Goal: Task Accomplishment & Management: Use online tool/utility

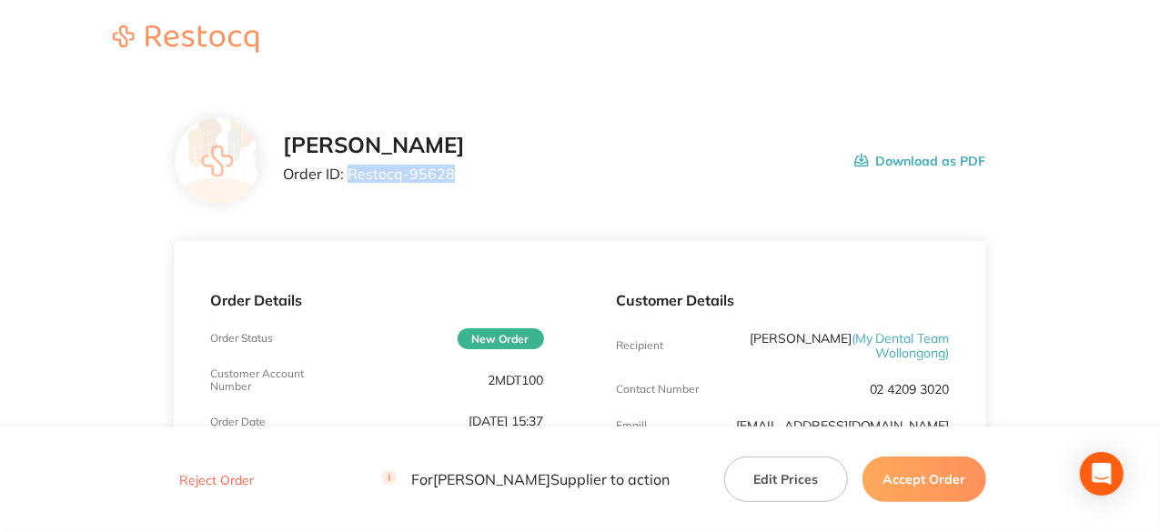
drag, startPoint x: 454, startPoint y: 174, endPoint x: 351, endPoint y: 175, distance: 102.8
click at [351, 175] on p "Order ID: Restocq- 95628" at bounding box center [374, 174] width 182 height 16
copy p "Restocq- 95628"
click at [965, 487] on button "Accept Order" at bounding box center [924, 479] width 124 height 45
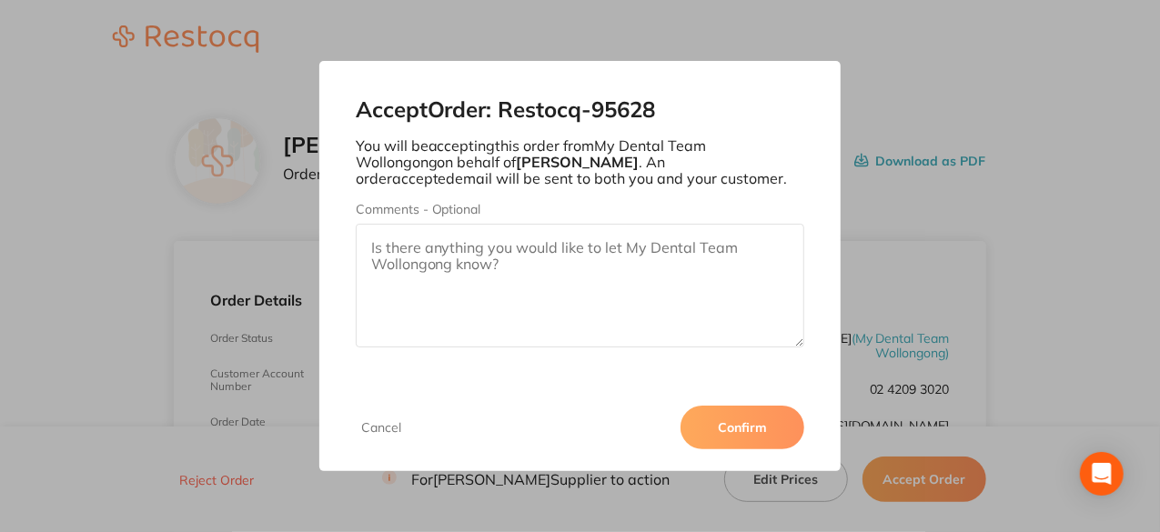
click at [711, 415] on button "Confirm" at bounding box center [743, 428] width 124 height 44
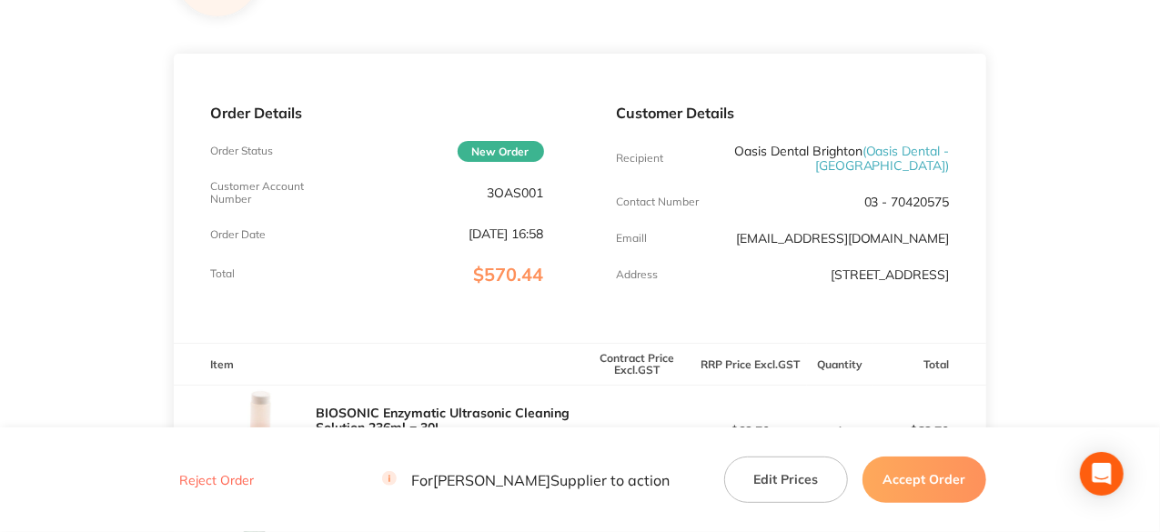
scroll to position [546, 0]
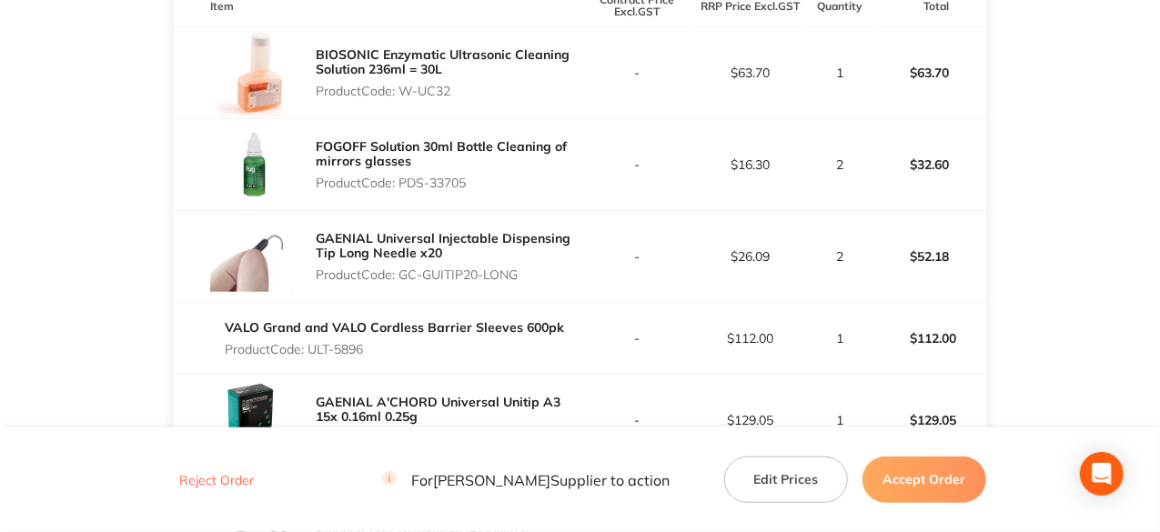
drag, startPoint x: 451, startPoint y: 106, endPoint x: 405, endPoint y: 106, distance: 46.4
click at [405, 98] on p "Product Code: W-UC32" at bounding box center [448, 91] width 264 height 15
copy p "W-UC32"
drag, startPoint x: 474, startPoint y: 193, endPoint x: 400, endPoint y: 199, distance: 74.0
click at [400, 190] on p "Product Code: PDS-33705" at bounding box center [448, 183] width 264 height 15
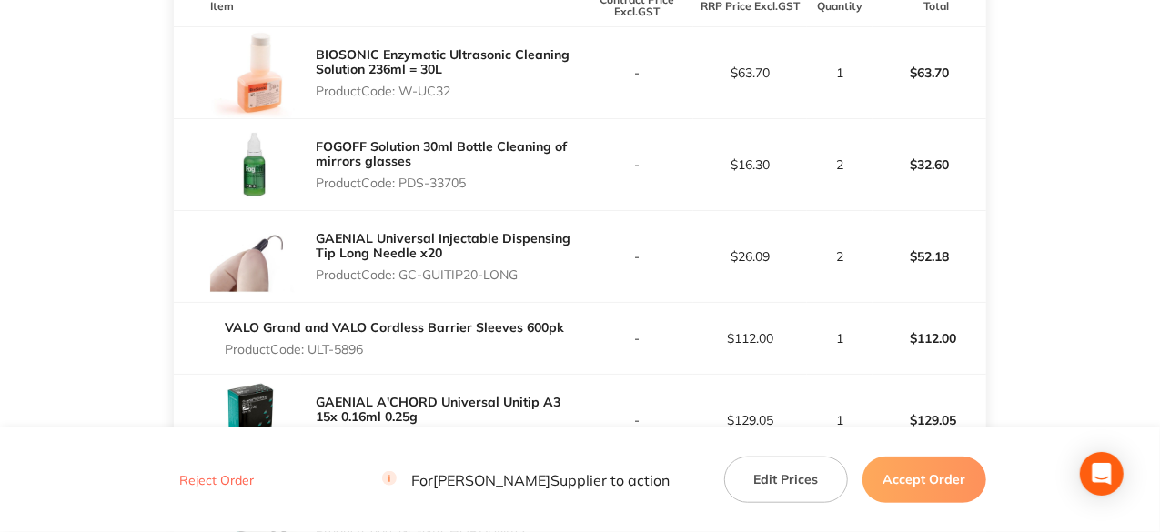
copy p "PDS-33705"
drag, startPoint x: 521, startPoint y: 283, endPoint x: 400, endPoint y: 287, distance: 121.1
click at [400, 282] on p "Product Code: GC-GUITIP20-LONG" at bounding box center [448, 274] width 264 height 15
copy p "GC-GUITIP20-LONG"
drag, startPoint x: 368, startPoint y: 361, endPoint x: 314, endPoint y: 369, distance: 55.2
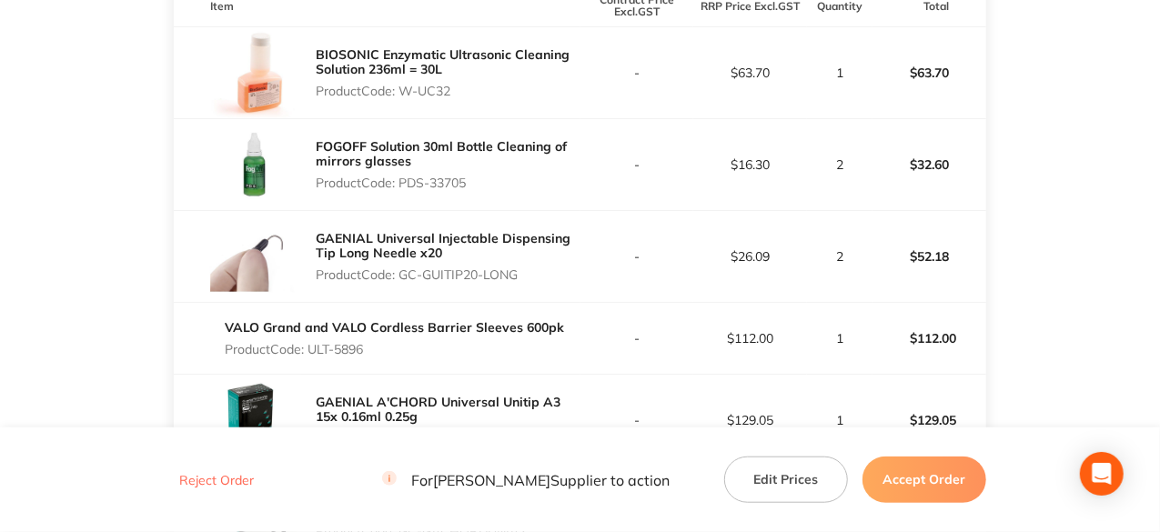
click at [314, 364] on div "VALO Grand and VALO Cordless Barrier Sleeves 600pk Product Code: ULT-5896" at bounding box center [394, 338] width 339 height 51
copy p "ULT-5896"
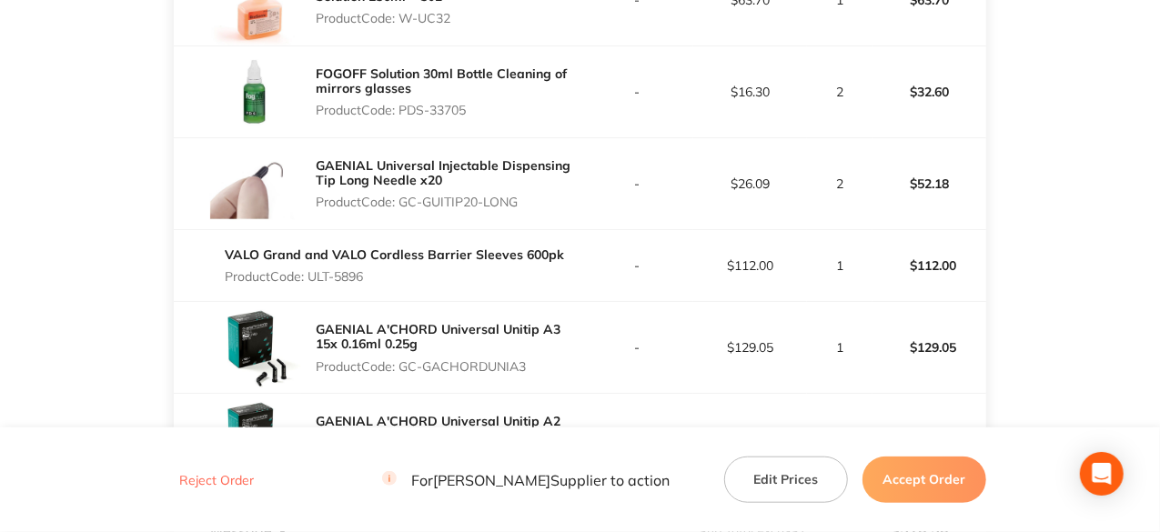
scroll to position [728, 0]
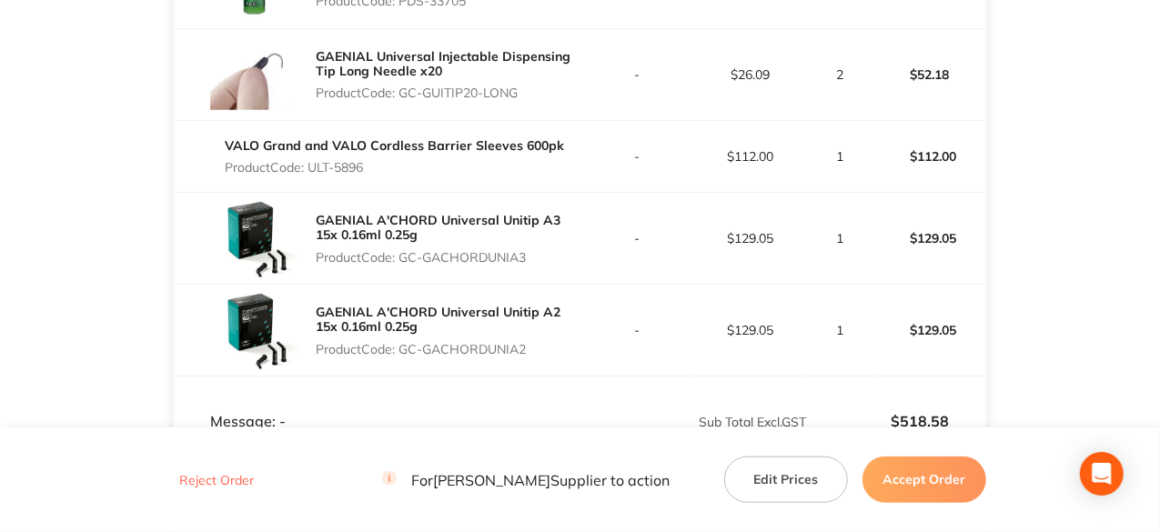
drag, startPoint x: 529, startPoint y: 270, endPoint x: 402, endPoint y: 267, distance: 126.5
click at [402, 265] on p "Product Code: GC-GACHORDUNIA3" at bounding box center [448, 257] width 264 height 15
copy p "GC-GACHORDUNIA3"
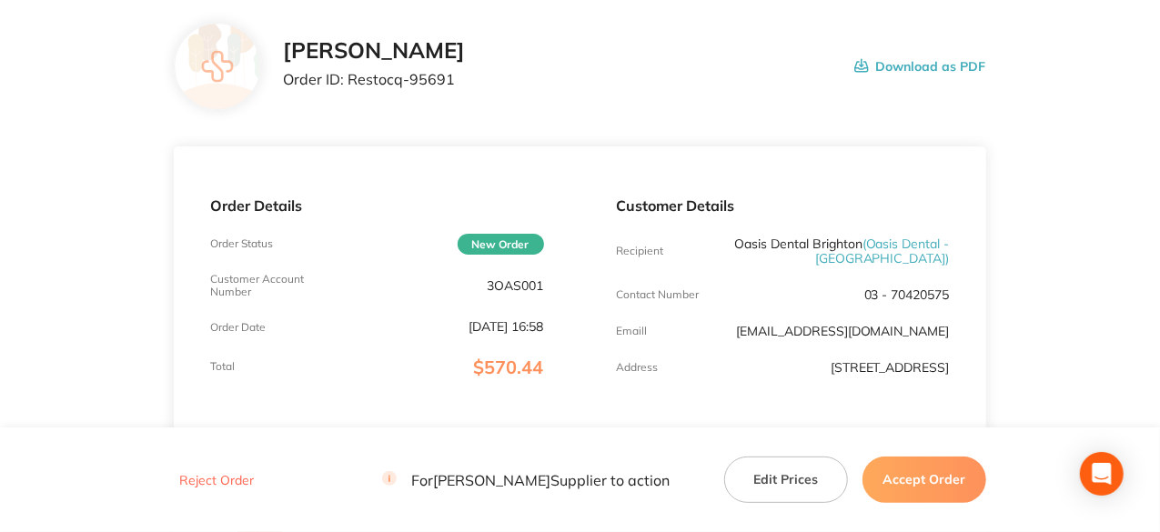
scroll to position [91, 0]
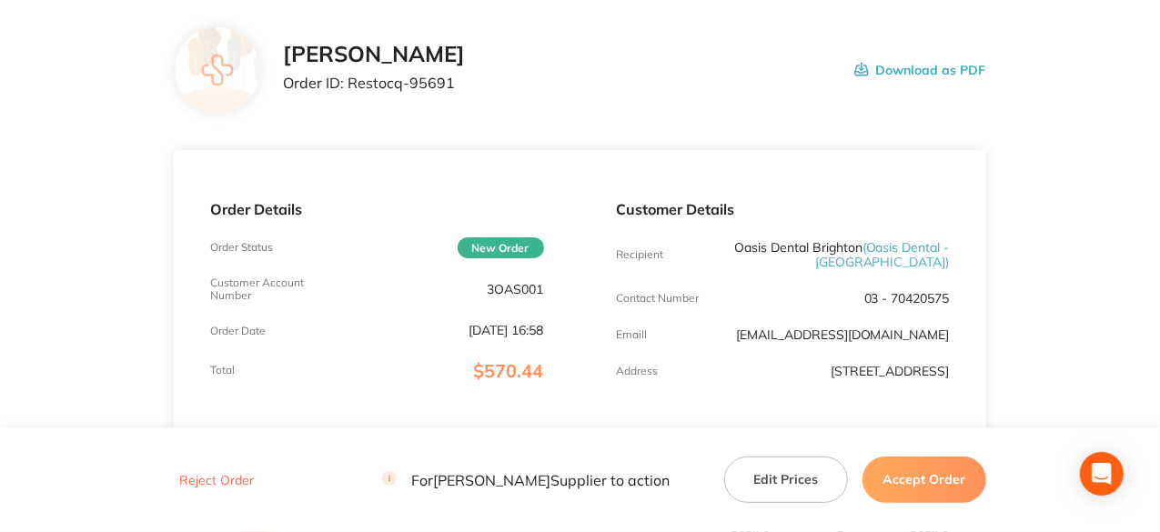
click at [947, 497] on button "Accept Order" at bounding box center [924, 479] width 124 height 45
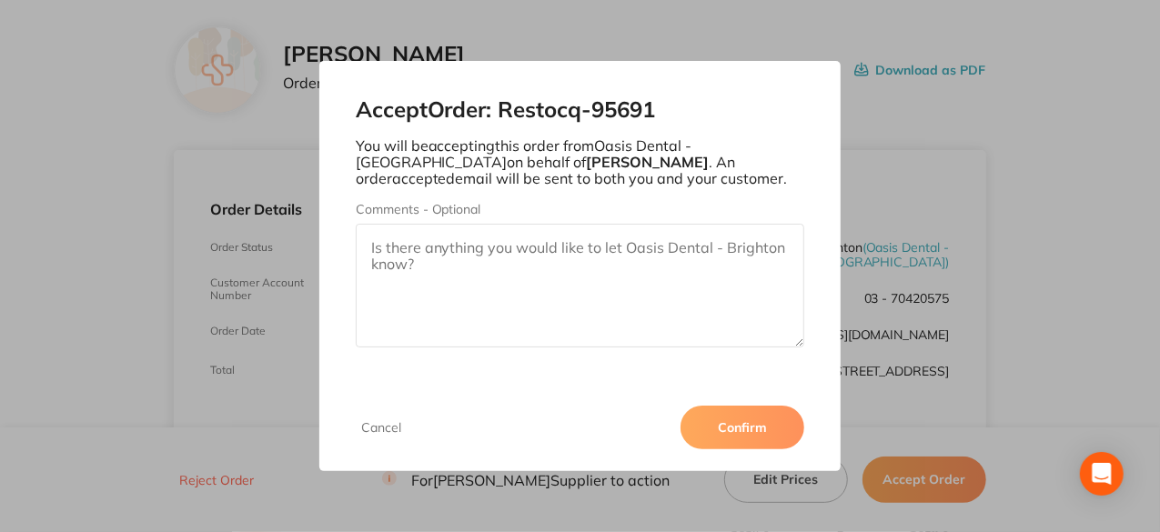
click at [744, 418] on button "Confirm" at bounding box center [743, 428] width 124 height 44
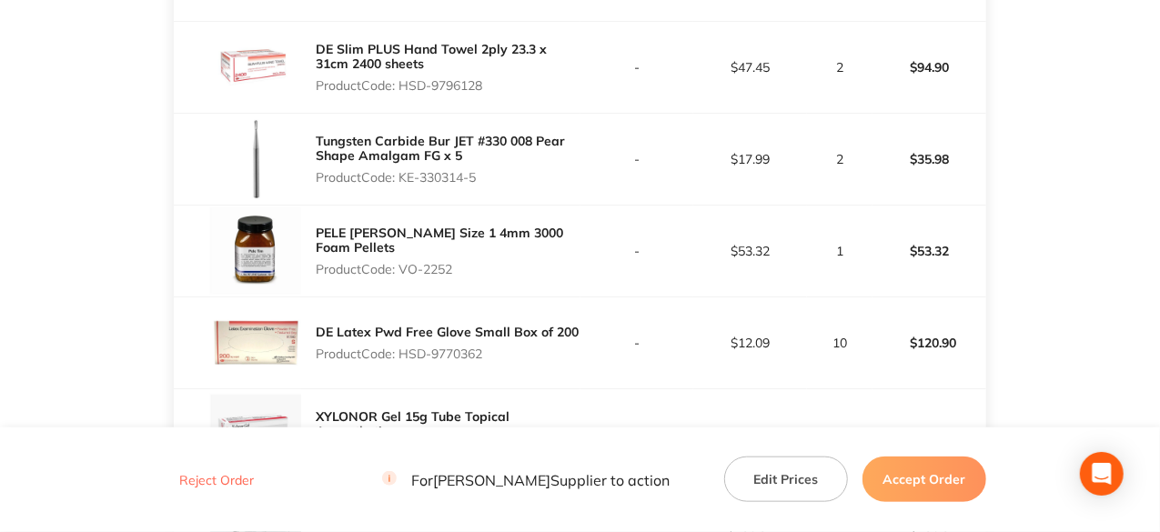
scroll to position [637, 0]
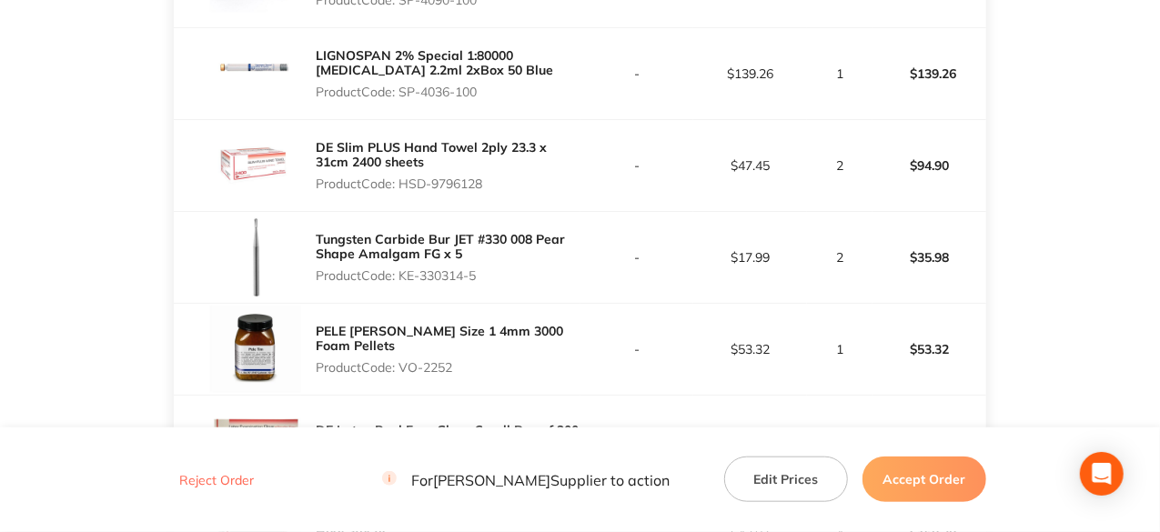
drag, startPoint x: 488, startPoint y: 182, endPoint x: 405, endPoint y: 182, distance: 82.8
click at [405, 182] on p "Product Code: HSD-9796128" at bounding box center [448, 184] width 264 height 15
copy p "HSD-9796128"
drag, startPoint x: 478, startPoint y: 274, endPoint x: 400, endPoint y: 276, distance: 77.4
click at [400, 276] on p "Product Code: KE-330314-5" at bounding box center [448, 275] width 264 height 15
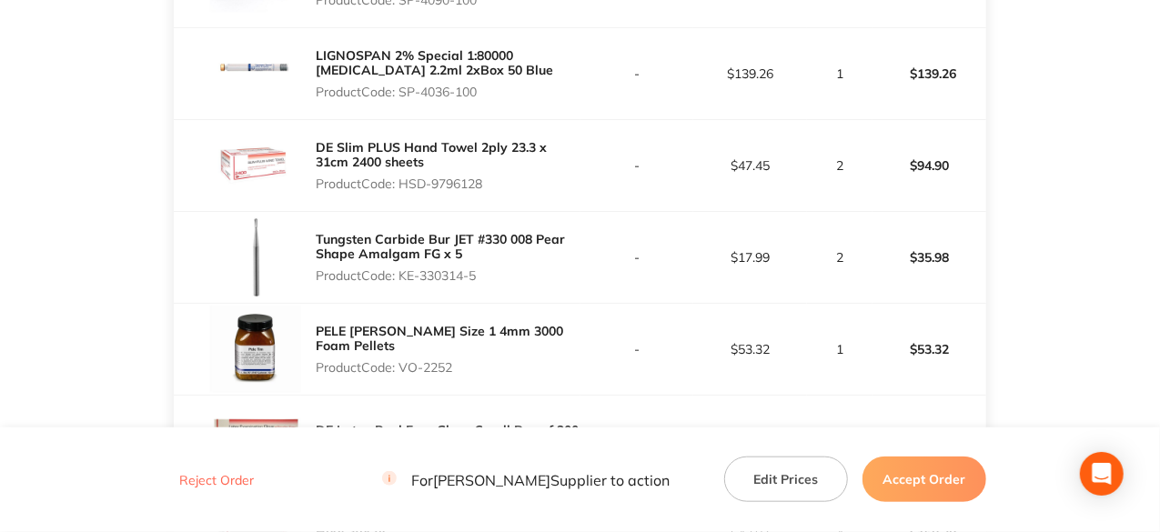
copy p "KE-330314-5"
drag, startPoint x: 456, startPoint y: 358, endPoint x: 409, endPoint y: 359, distance: 46.4
click at [406, 360] on p "Product Code: VO-2252" at bounding box center [448, 367] width 264 height 15
click at [466, 360] on p "Product Code: VO-2252" at bounding box center [448, 367] width 264 height 15
drag, startPoint x: 455, startPoint y: 365, endPoint x: 402, endPoint y: 355, distance: 53.7
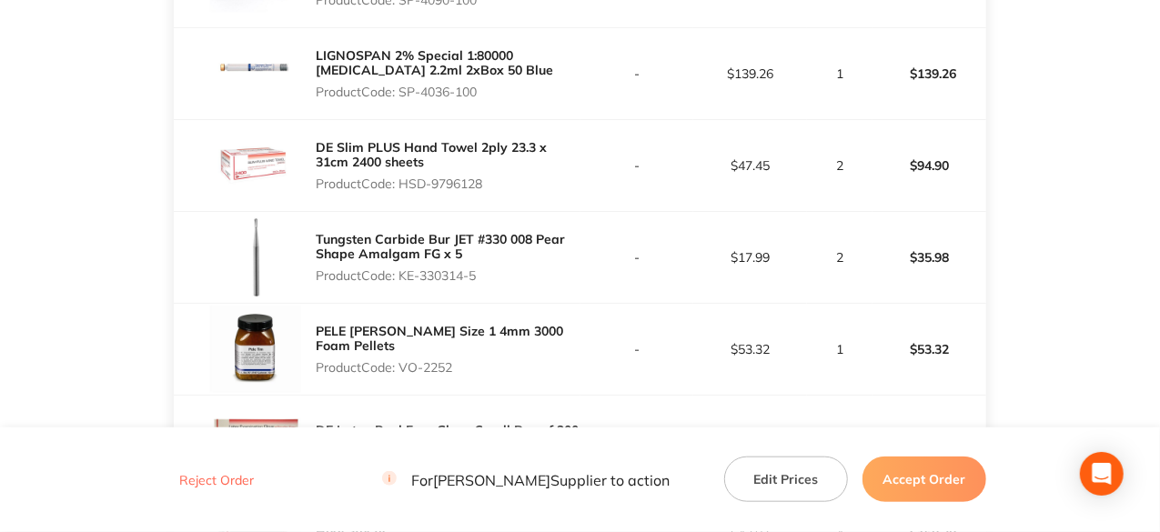
click at [402, 360] on p "Product Code: VO-2252" at bounding box center [448, 367] width 264 height 15
copy p "VO-2252"
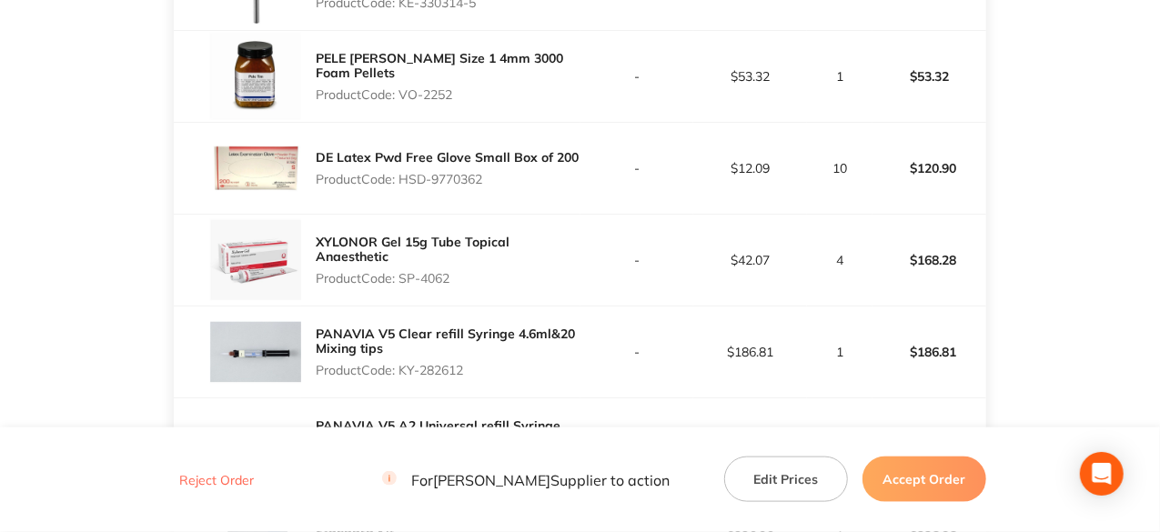
scroll to position [1001, 0]
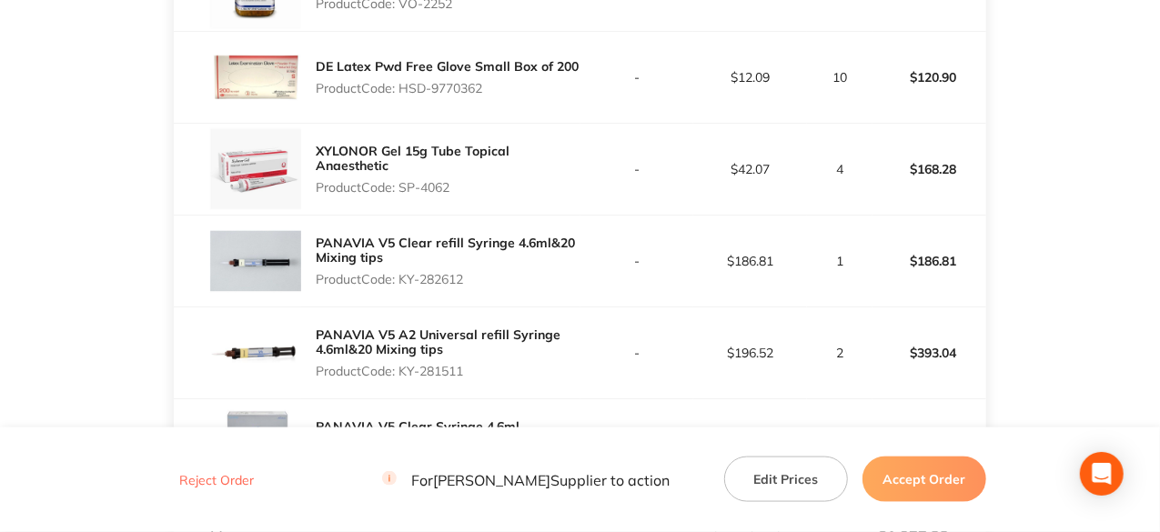
drag, startPoint x: 487, startPoint y: 92, endPoint x: 402, endPoint y: 90, distance: 84.6
click at [402, 90] on p "Product Code: HSD-9770362" at bounding box center [447, 88] width 263 height 15
copy p "HSD-9770362"
drag, startPoint x: 451, startPoint y: 184, endPoint x: 404, endPoint y: 185, distance: 47.3
click at [404, 185] on p "Product Code: SP-4062" at bounding box center [448, 187] width 264 height 15
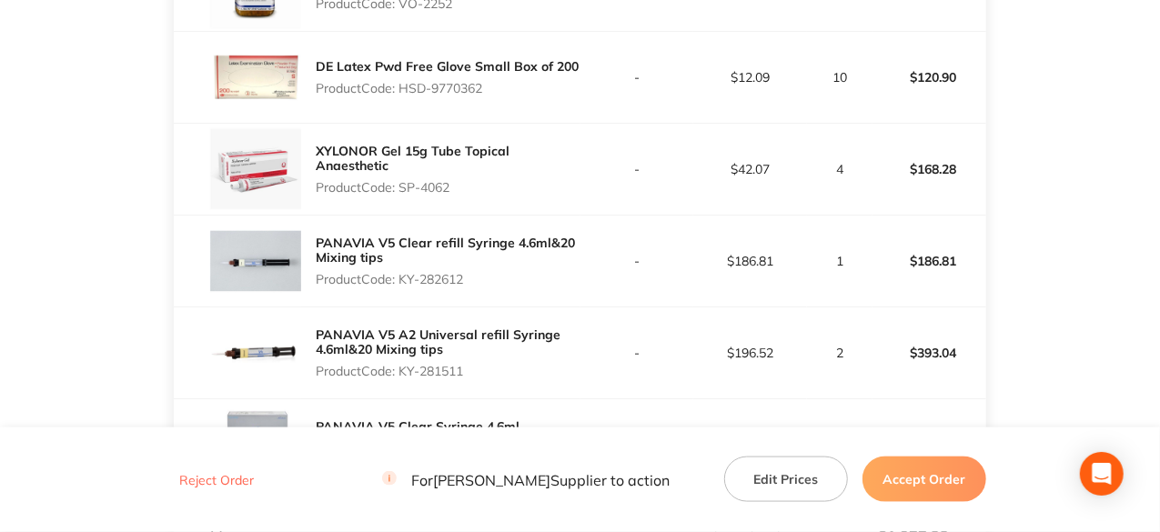
copy p "SP-4062"
drag, startPoint x: 469, startPoint y: 281, endPoint x: 405, endPoint y: 287, distance: 63.9
click at [405, 287] on div "PANAVIA V5 Clear refill Syringe 4.6ml&20 Mixing tips Product Code: KY-282612" at bounding box center [448, 261] width 264 height 66
copy p "KY-282612"
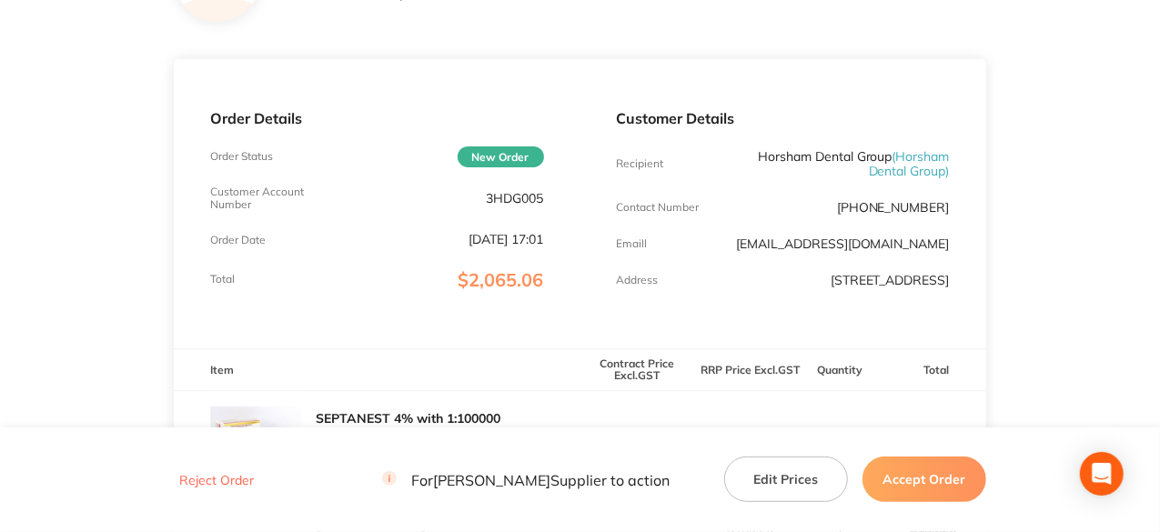
scroll to position [0, 0]
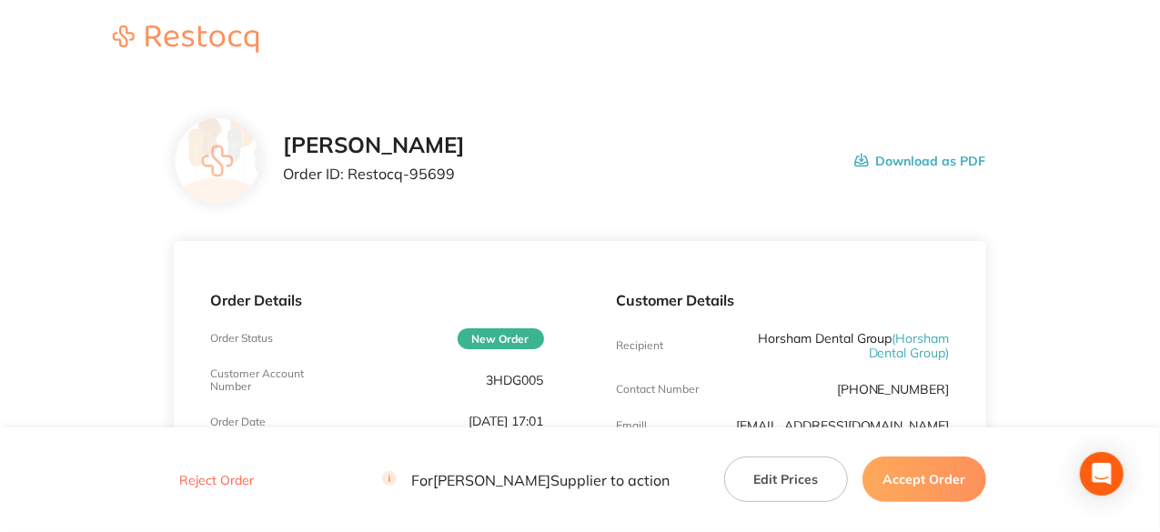
click at [933, 483] on button "Accept Order" at bounding box center [924, 479] width 124 height 45
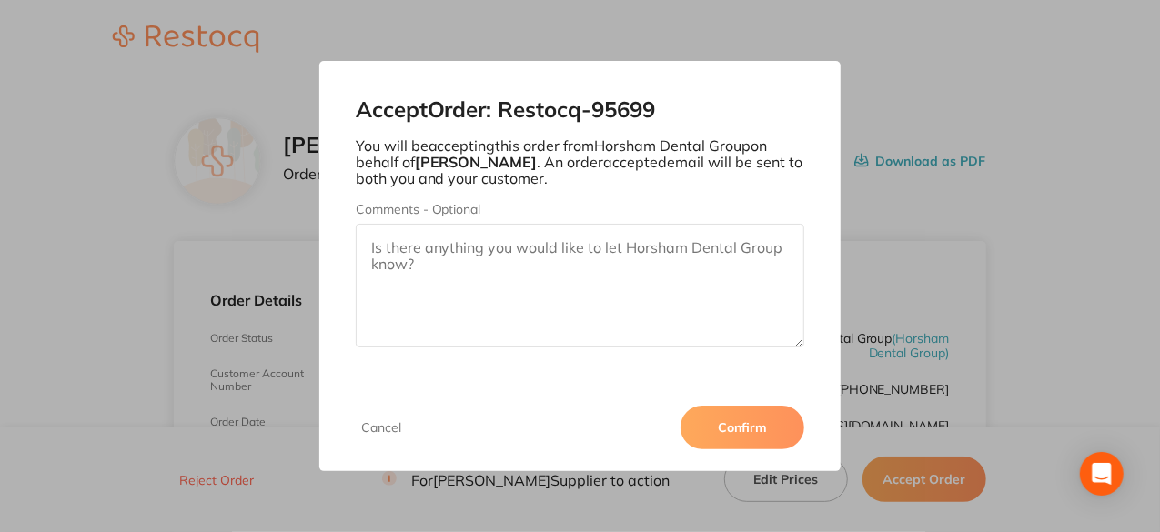
click at [774, 426] on button "Confirm" at bounding box center [743, 428] width 124 height 44
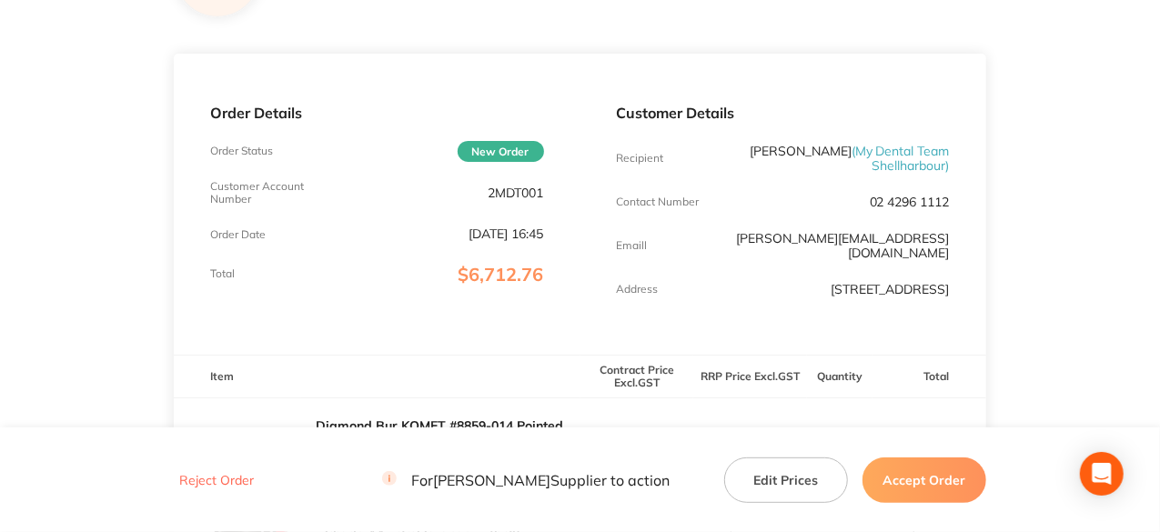
scroll to position [364, 0]
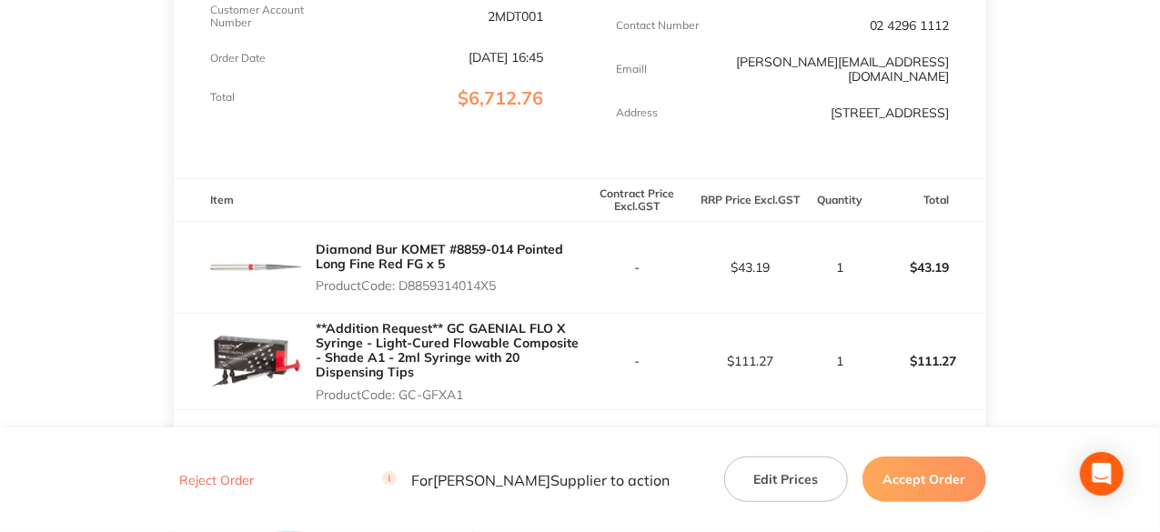
drag, startPoint x: 506, startPoint y: 285, endPoint x: 402, endPoint y: 296, distance: 104.3
click at [402, 296] on div "Diamond Bur KOMET #8859-014 Pointed Long Fine Red FG x 5 Product Code: D8859314…" at bounding box center [448, 268] width 264 height 66
copy p "D8859314014X5"
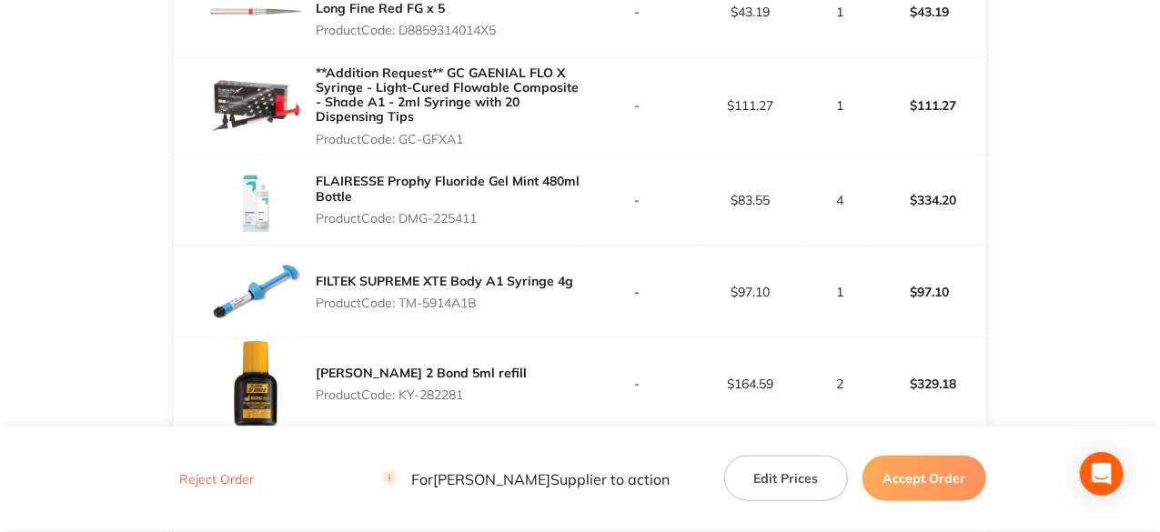
scroll to position [728, 0]
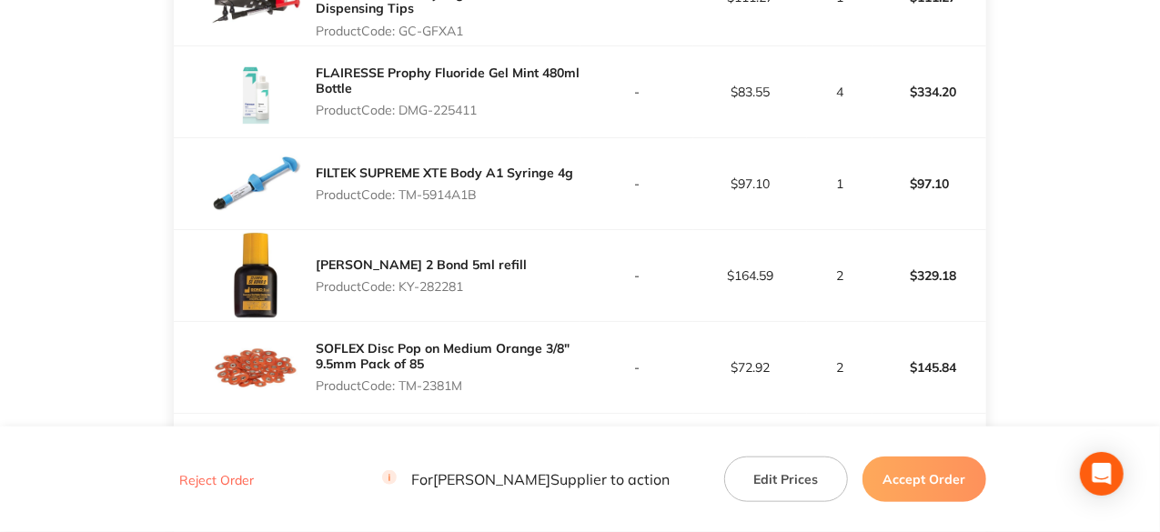
drag, startPoint x: 480, startPoint y: 112, endPoint x: 404, endPoint y: 110, distance: 76.4
click at [404, 110] on p "Product Code: DMG-225411" at bounding box center [448, 110] width 264 height 15
copy p "DMG-225411"
drag, startPoint x: 478, startPoint y: 192, endPoint x: 400, endPoint y: 188, distance: 77.4
click at [400, 188] on p "Product Code: TM-5914A1B" at bounding box center [444, 194] width 257 height 15
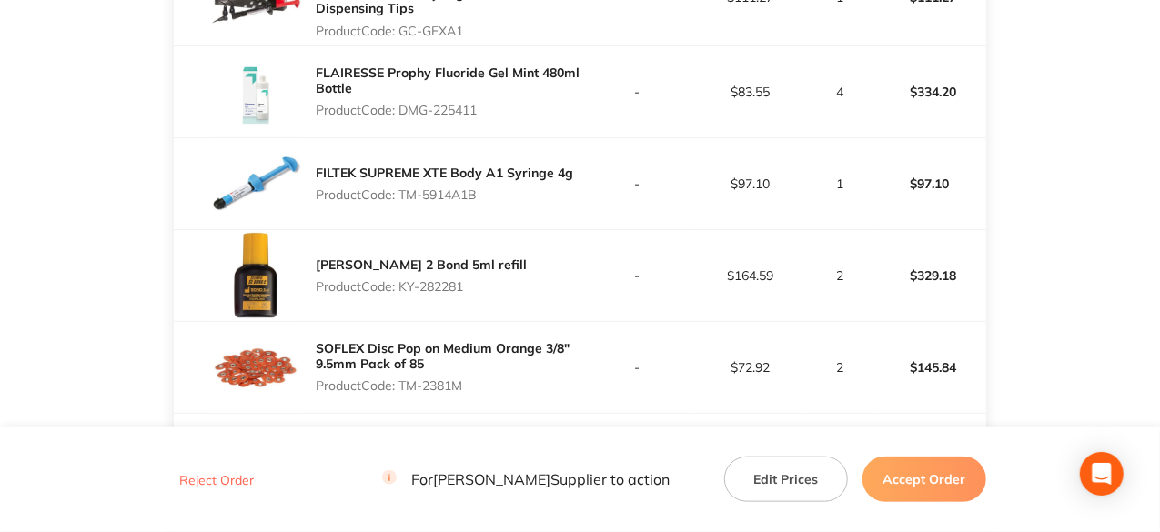
copy p "TM-5914A1B"
drag, startPoint x: 468, startPoint y: 287, endPoint x: 404, endPoint y: 299, distance: 64.9
click at [404, 299] on div "SE BOND 2 Bond 5ml refill Product Code: KY-282281" at bounding box center [377, 275] width 406 height 91
copy p "KY-282281"
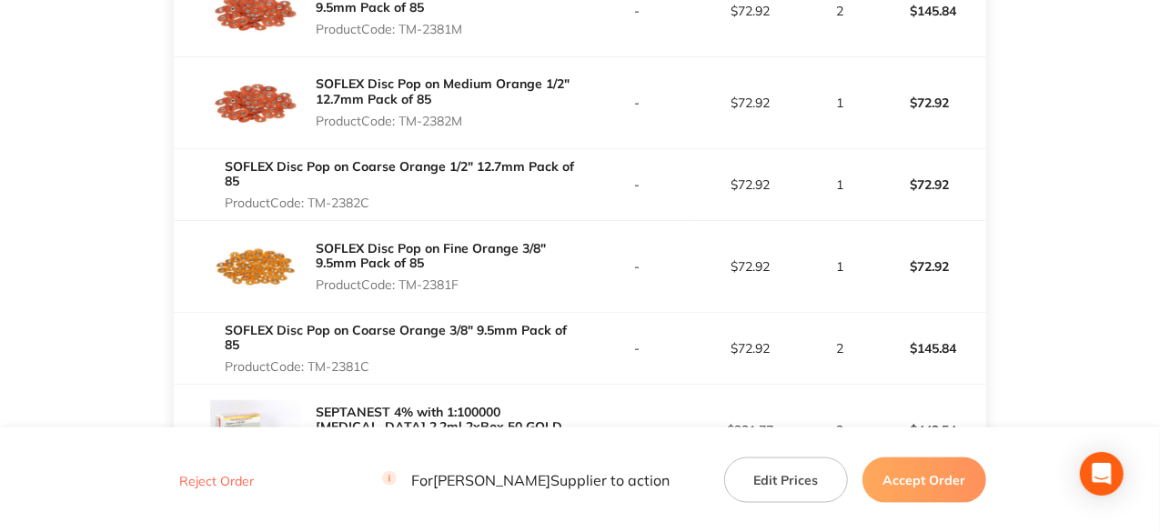
scroll to position [1092, 0]
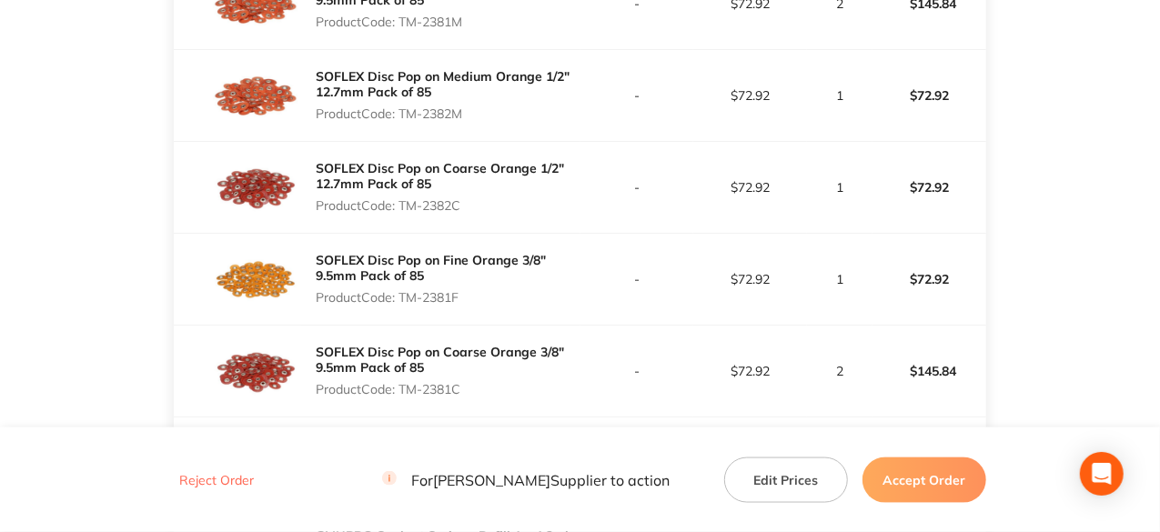
drag, startPoint x: 468, startPoint y: 12, endPoint x: 401, endPoint y: 23, distance: 67.3
click at [401, 23] on p "Product Code: TM-2381M" at bounding box center [448, 22] width 264 height 15
copy p "TM-2381M"
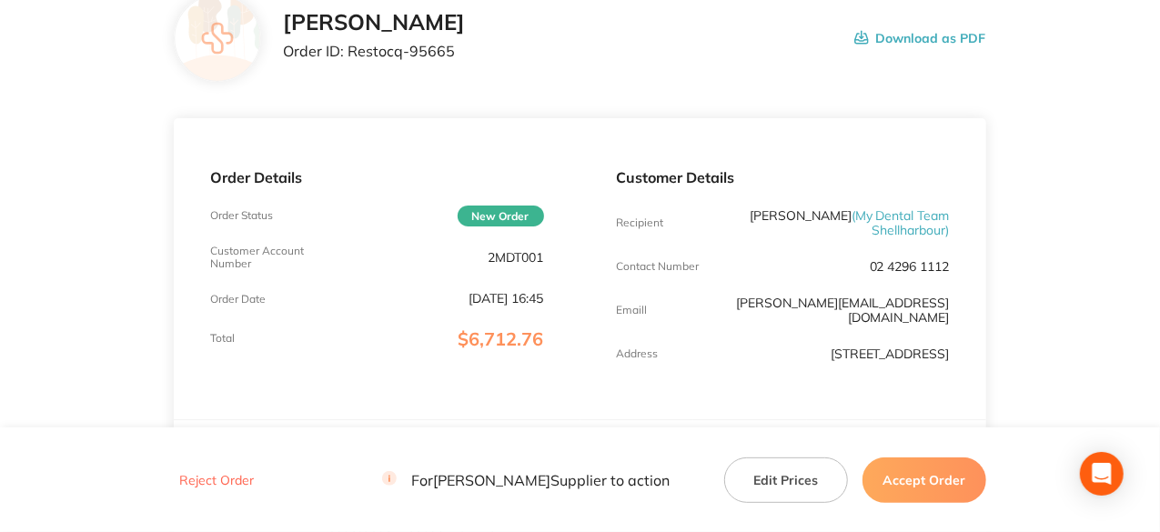
scroll to position [0, 0]
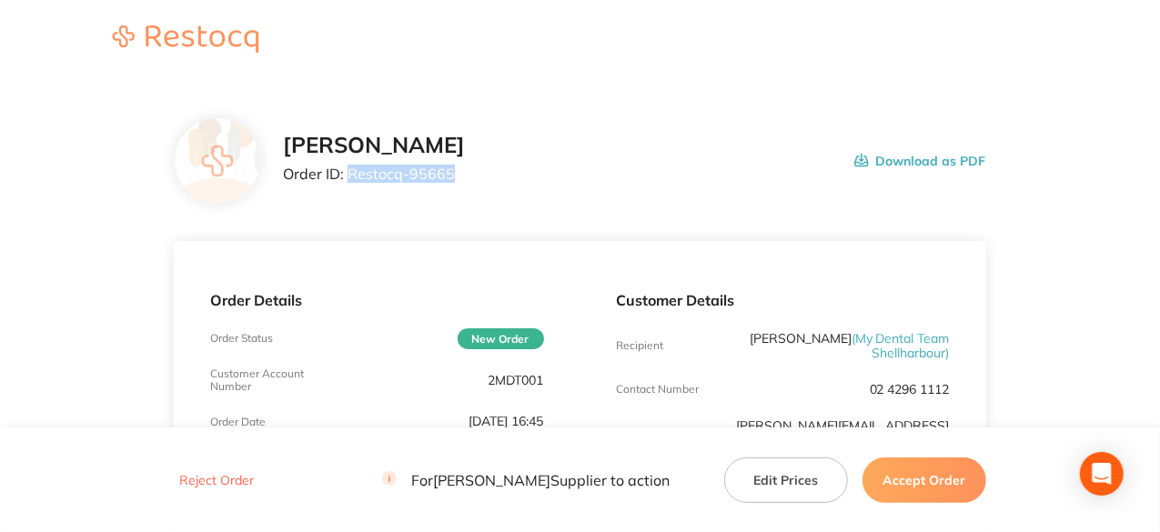
drag, startPoint x: 451, startPoint y: 176, endPoint x: 349, endPoint y: 166, distance: 102.4
click at [349, 166] on p "Order ID: Restocq- 95665" at bounding box center [374, 174] width 182 height 16
copy p "Restocq- 95665"
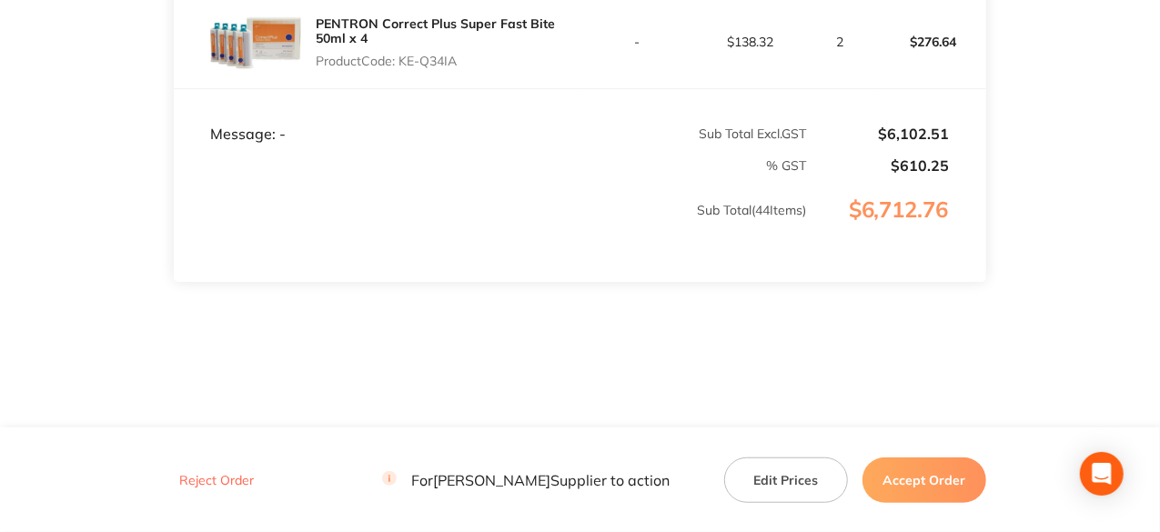
scroll to position [4367, 0]
click at [971, 472] on button "Accept Order" at bounding box center [924, 479] width 124 height 45
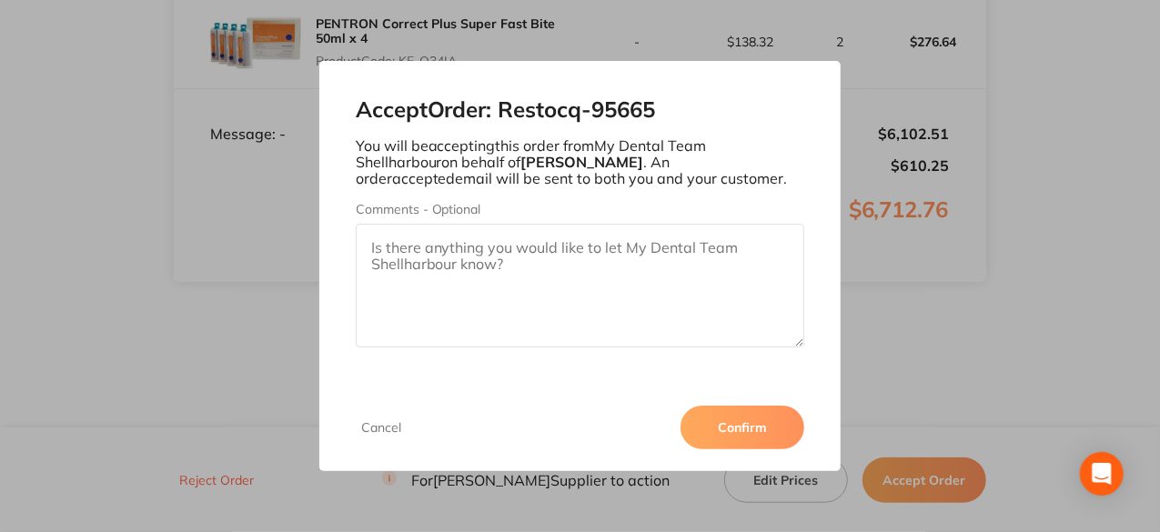
click at [770, 429] on button "Confirm" at bounding box center [743, 428] width 124 height 44
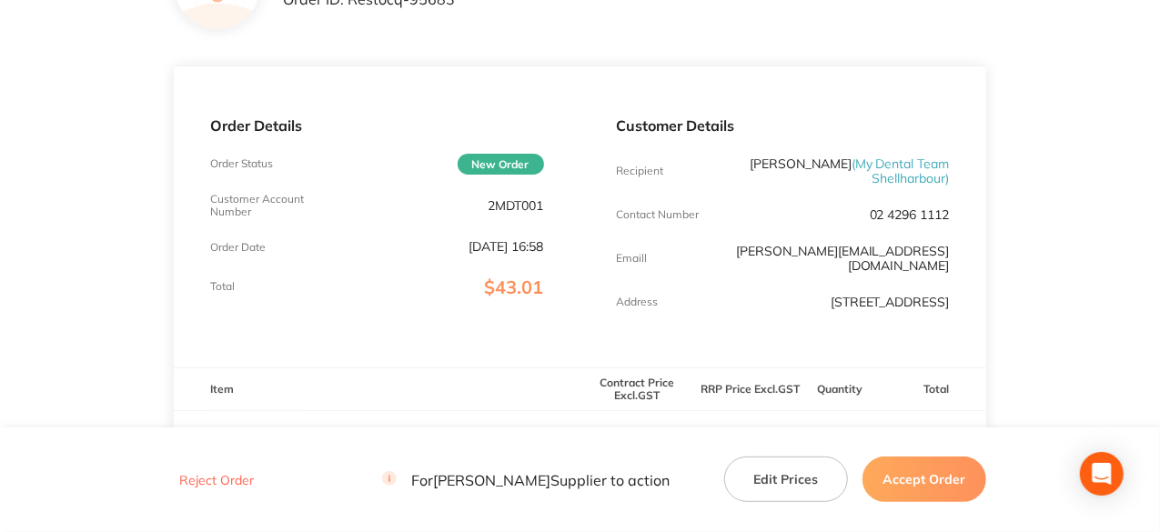
scroll to position [364, 0]
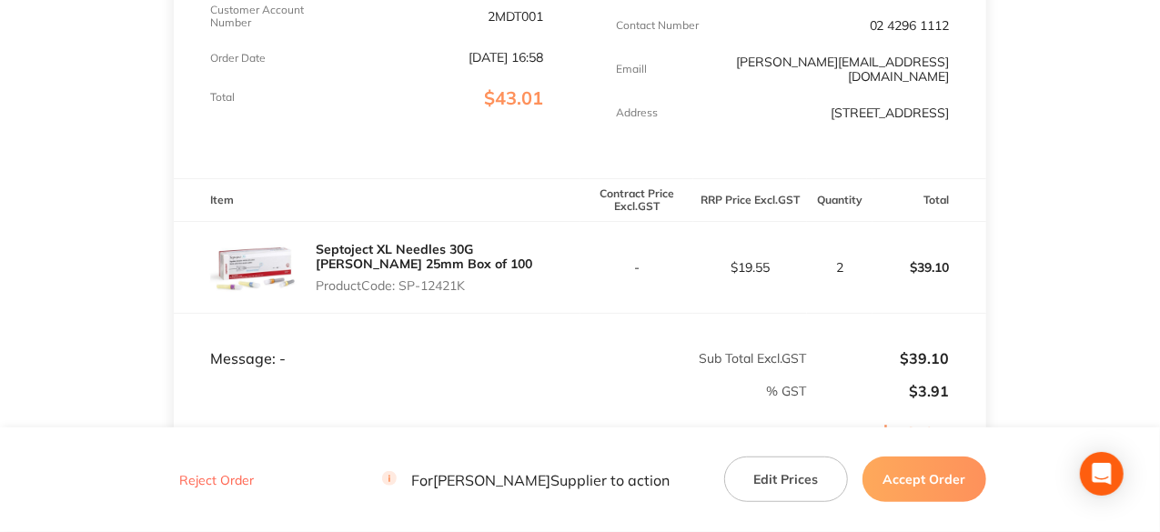
drag, startPoint x: 468, startPoint y: 281, endPoint x: 400, endPoint y: 292, distance: 68.2
click at [400, 292] on p "Product Code: SP-12421K" at bounding box center [448, 285] width 264 height 15
copy p "SP-12421K"
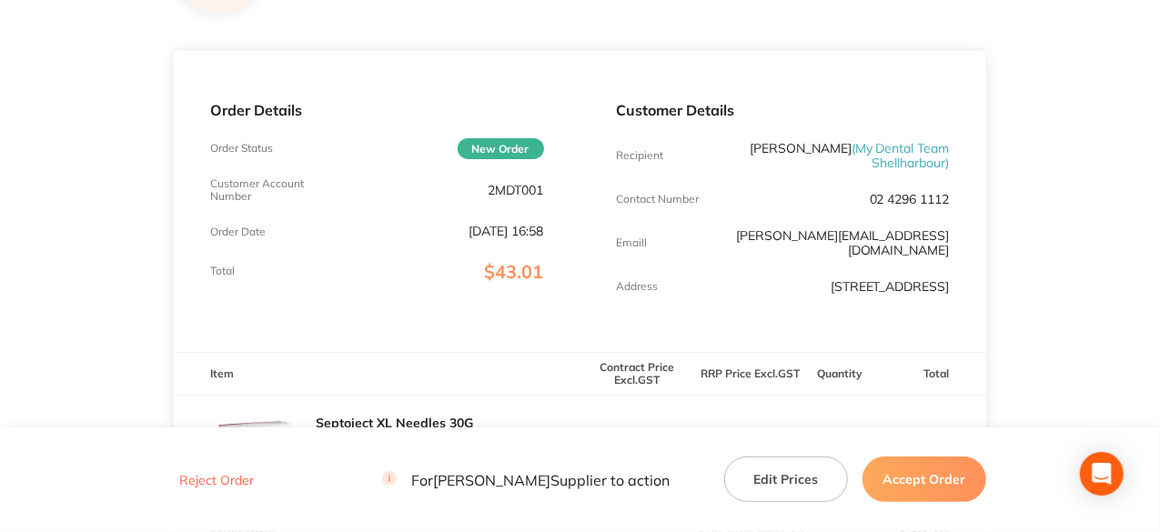
scroll to position [0, 0]
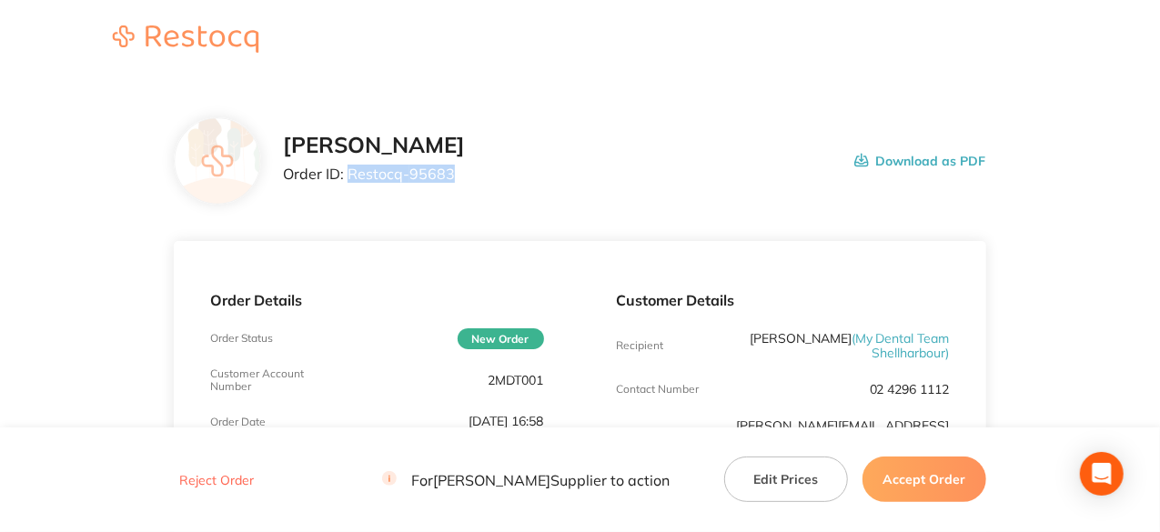
drag, startPoint x: 449, startPoint y: 175, endPoint x: 349, endPoint y: 185, distance: 99.7
click at [349, 185] on div "Henry Schein Halas Order ID: Restocq- 95683" at bounding box center [374, 161] width 182 height 56
copy p "Restocq- 95683"
click at [944, 476] on button "Accept Order" at bounding box center [924, 479] width 124 height 45
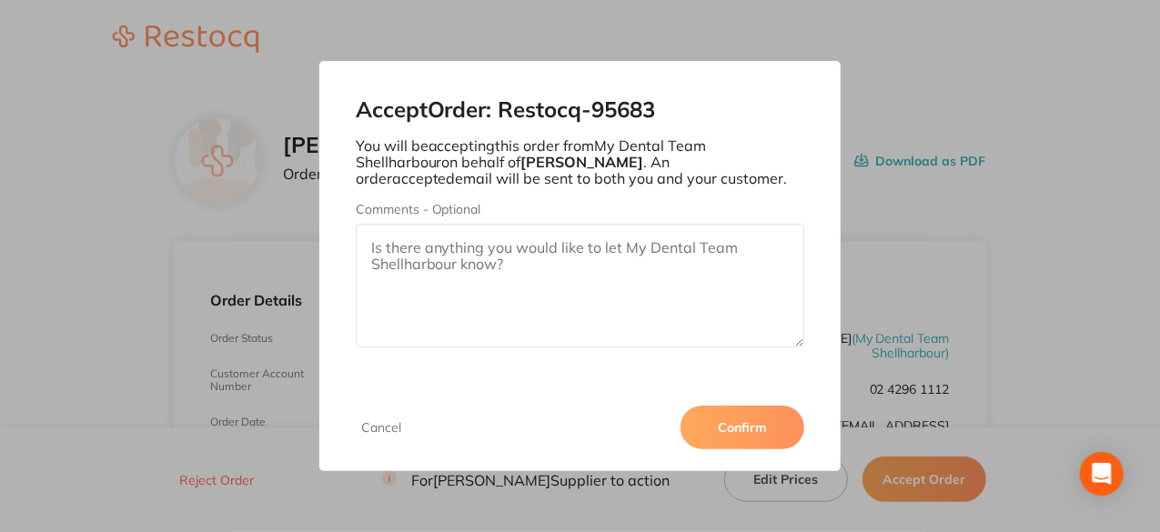
click at [744, 413] on button "Confirm" at bounding box center [743, 428] width 124 height 44
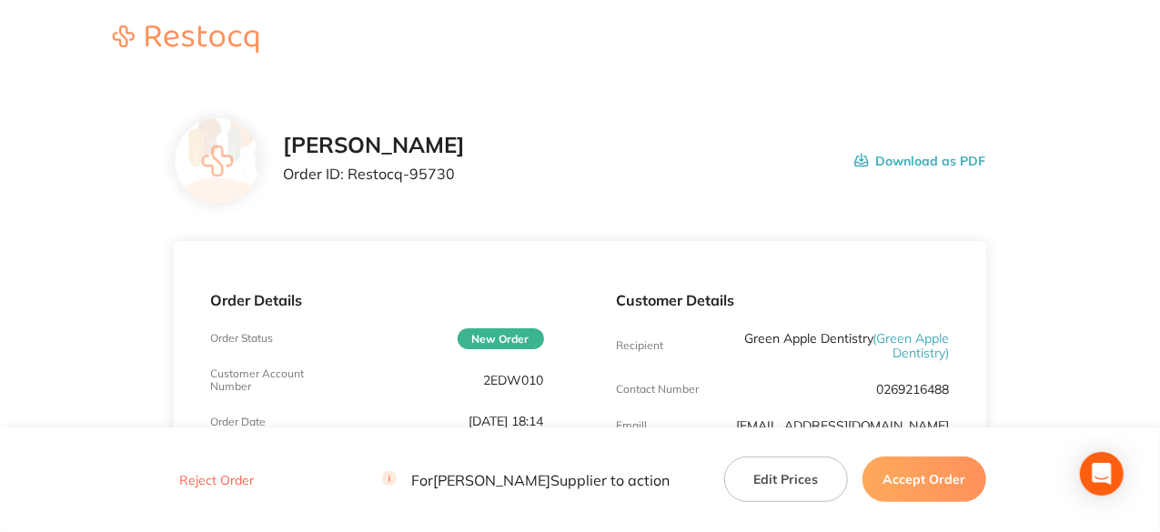
click at [906, 489] on button "Accept Order" at bounding box center [924, 479] width 124 height 45
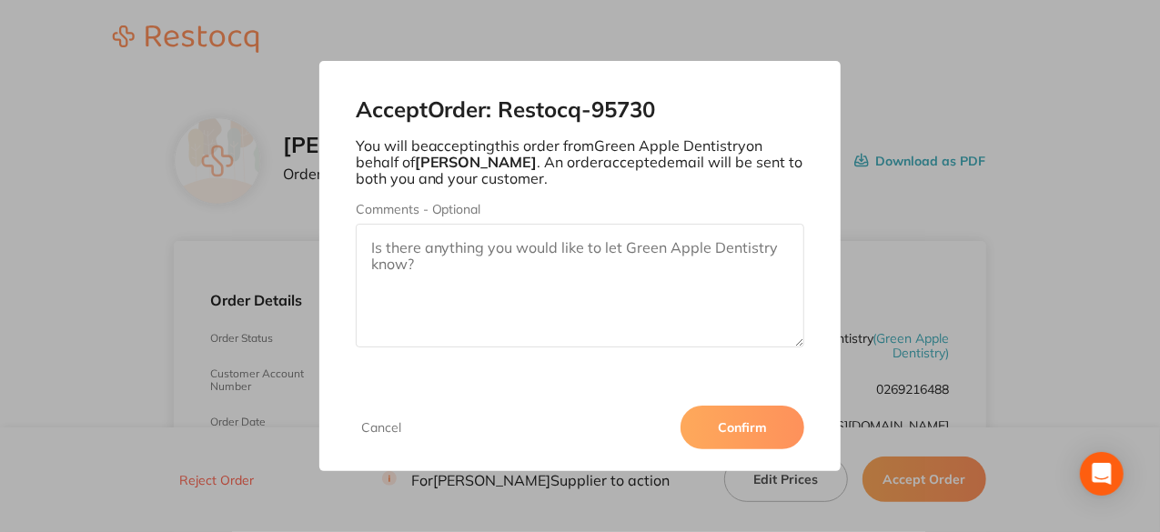
click at [763, 427] on button "Confirm" at bounding box center [743, 428] width 124 height 44
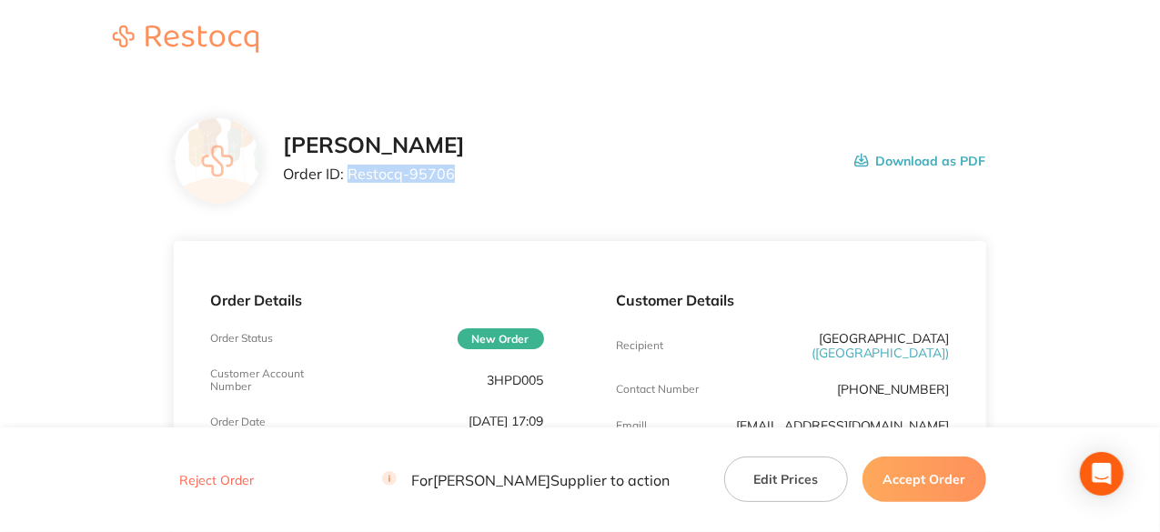
drag, startPoint x: 449, startPoint y: 172, endPoint x: 348, endPoint y: 168, distance: 101.1
click at [348, 168] on p "Order ID: Restocq- 95706" at bounding box center [374, 174] width 182 height 16
copy p "Restocq- 95706"
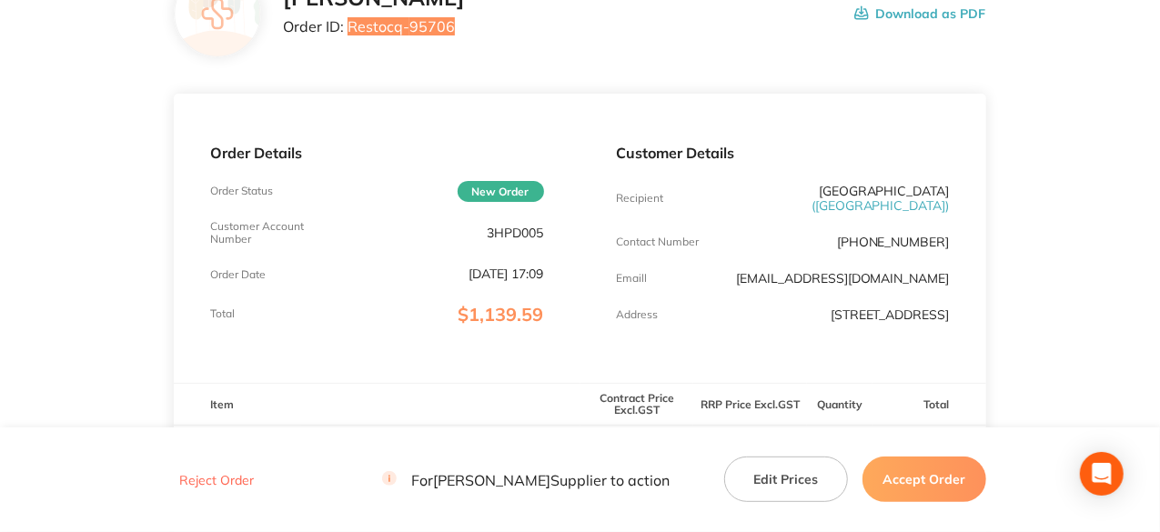
scroll to position [364, 0]
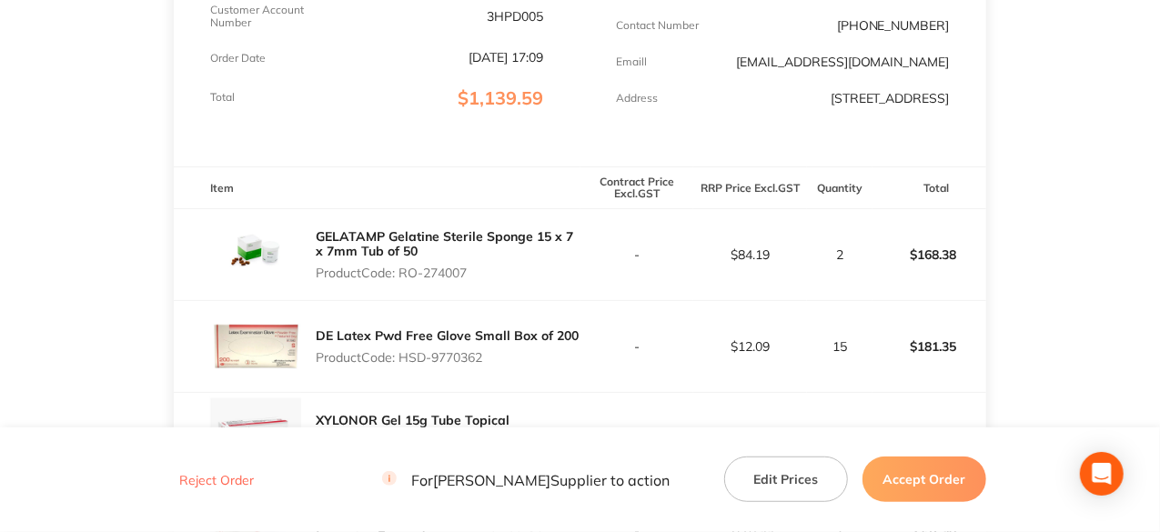
click at [958, 487] on button "Accept Order" at bounding box center [924, 479] width 124 height 45
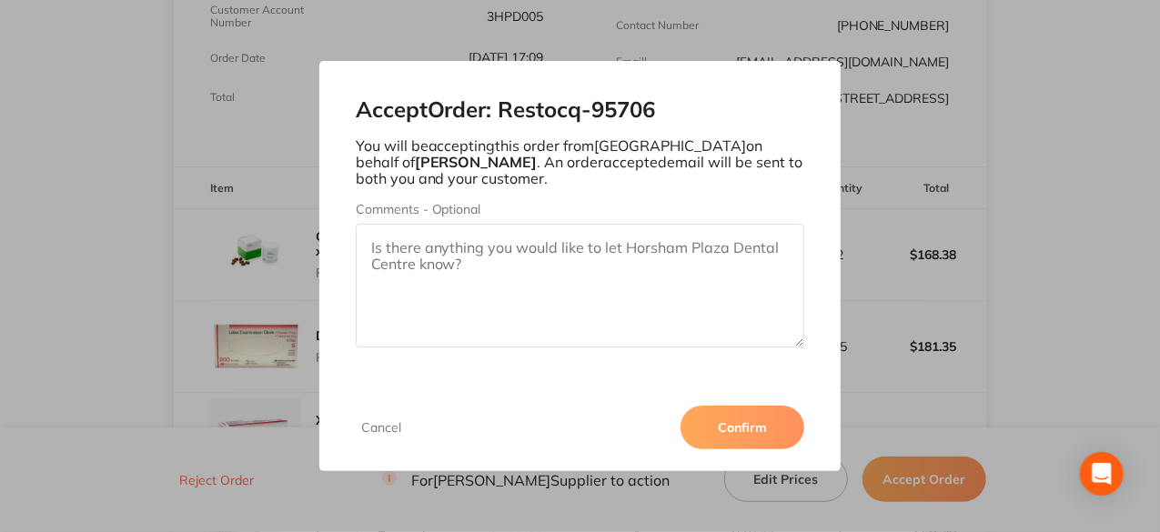
click at [728, 429] on button "Confirm" at bounding box center [743, 428] width 124 height 44
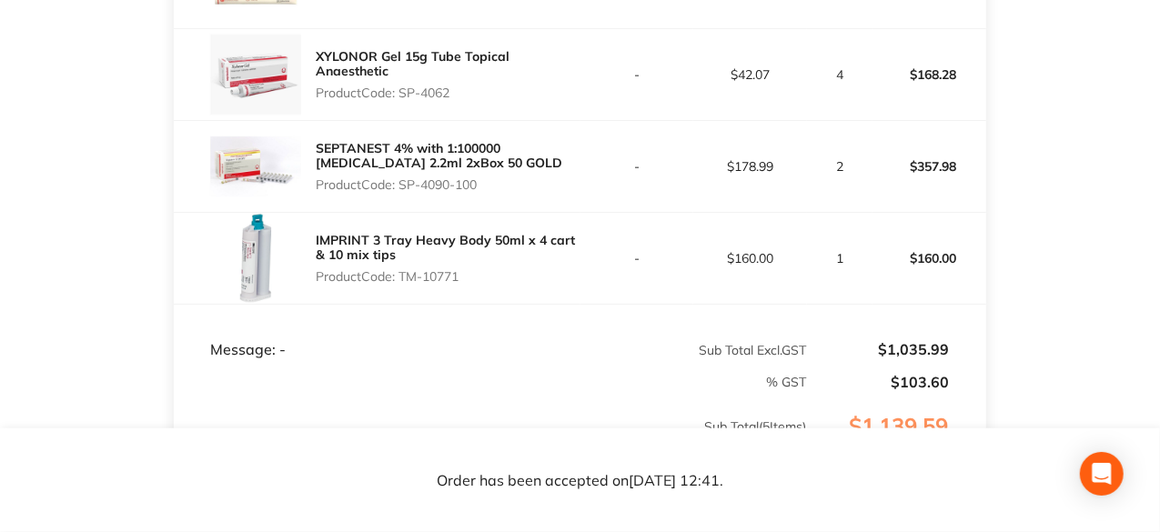
scroll to position [273, 0]
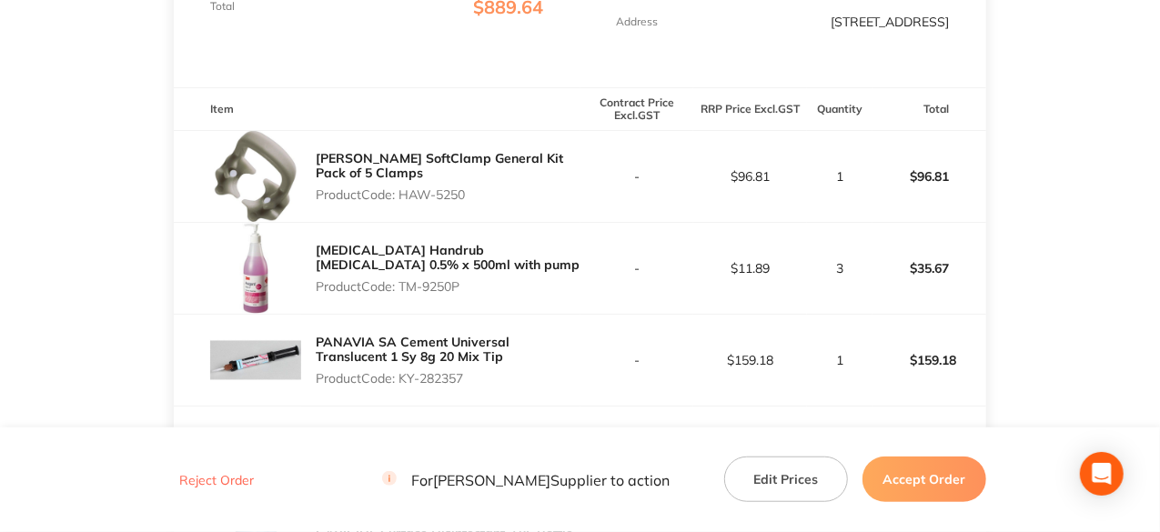
scroll to position [455, 0]
drag, startPoint x: 467, startPoint y: 182, endPoint x: 405, endPoint y: 196, distance: 63.4
click at [405, 196] on div "[PERSON_NAME] SoftClamp General Kit Pack of 5 Clamps Product Code: HAW-5250" at bounding box center [448, 177] width 264 height 66
copy p "HAW-5250"
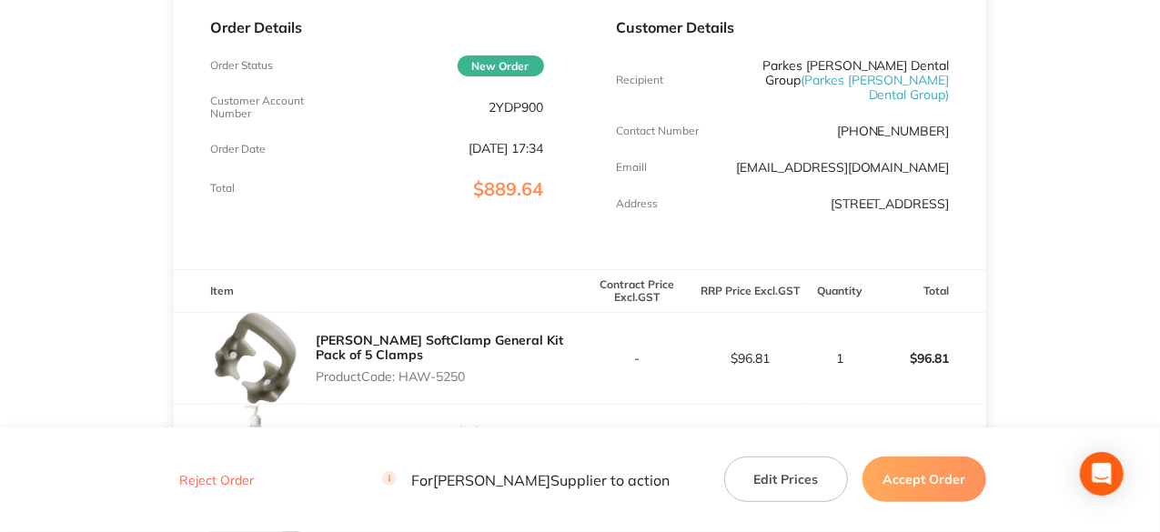
scroll to position [91, 0]
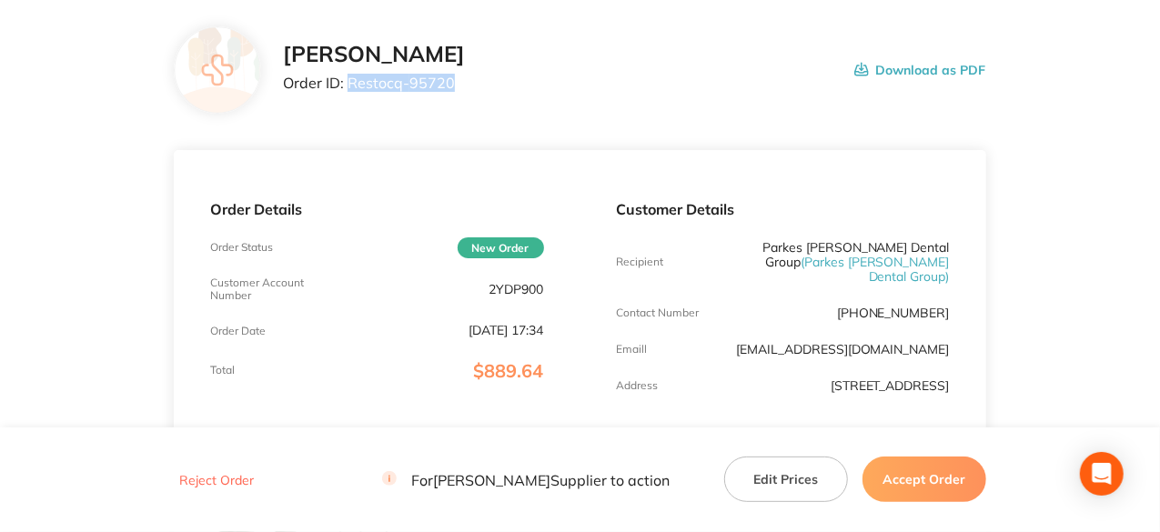
drag, startPoint x: 450, startPoint y: 80, endPoint x: 351, endPoint y: 88, distance: 99.5
click at [351, 88] on p "Order ID: Restocq- 95720" at bounding box center [374, 83] width 182 height 16
copy p "Restocq- 95720"
click at [946, 472] on button "Accept Order" at bounding box center [924, 479] width 124 height 45
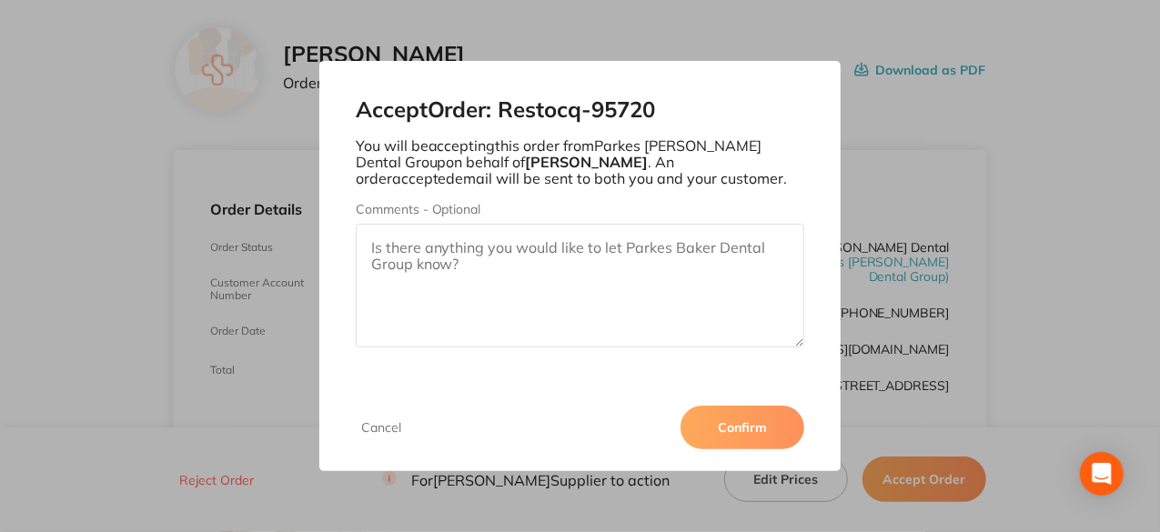
click at [733, 424] on button "Confirm" at bounding box center [743, 428] width 124 height 44
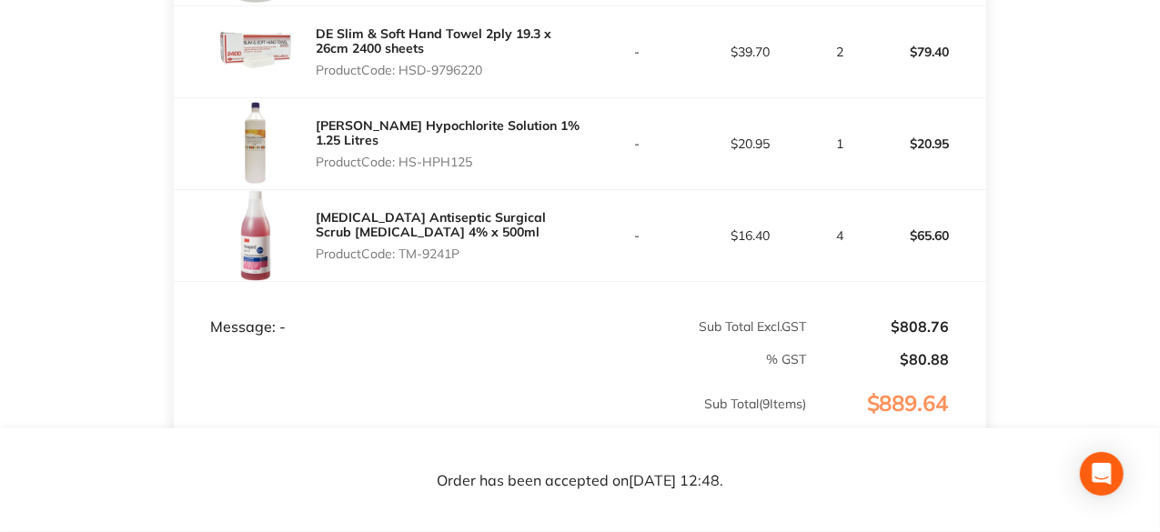
scroll to position [1183, 0]
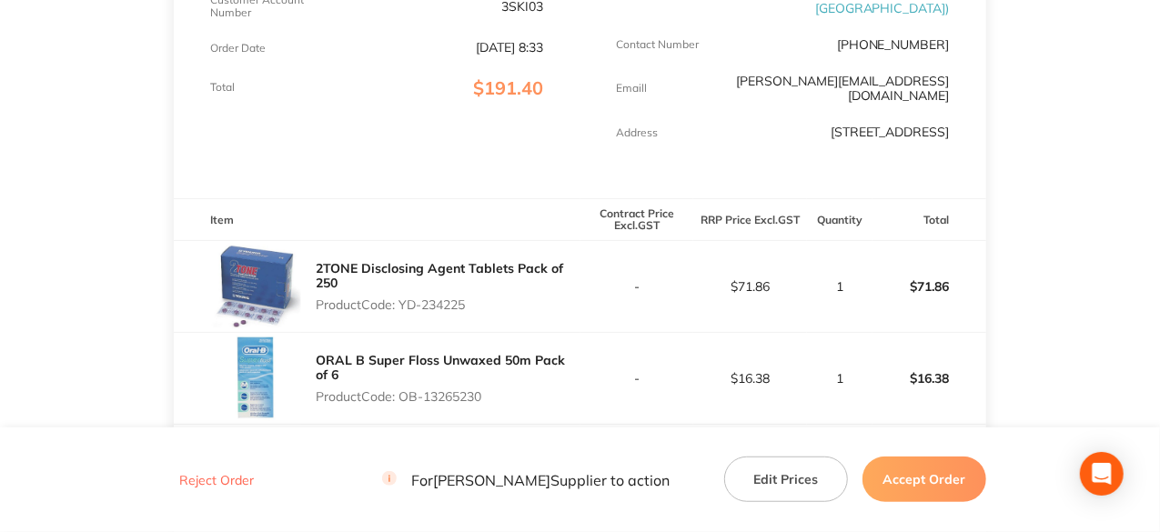
scroll to position [546, 0]
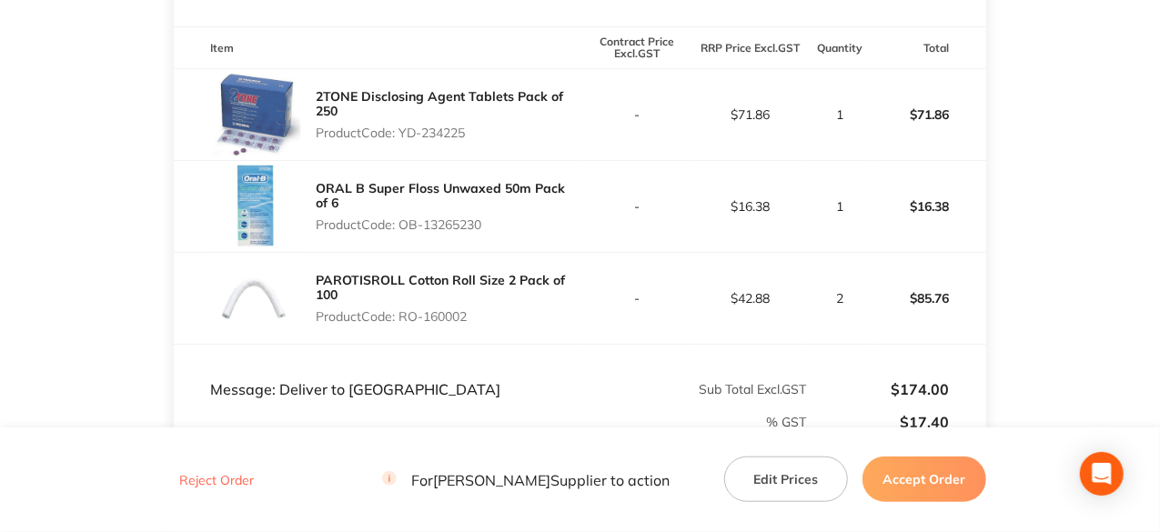
drag, startPoint x: 440, startPoint y: 184, endPoint x: 400, endPoint y: 192, distance: 40.9
click at [400, 192] on div "ORAL B Super Floss Unwaxed 50m Pack of 6 Product Code: OB-13265230" at bounding box center [448, 207] width 264 height 66
drag, startPoint x: 473, startPoint y: 277, endPoint x: 401, endPoint y: 278, distance: 71.9
click at [401, 309] on p "Product Code: RO-160002" at bounding box center [448, 316] width 264 height 15
copy p "RO-160002"
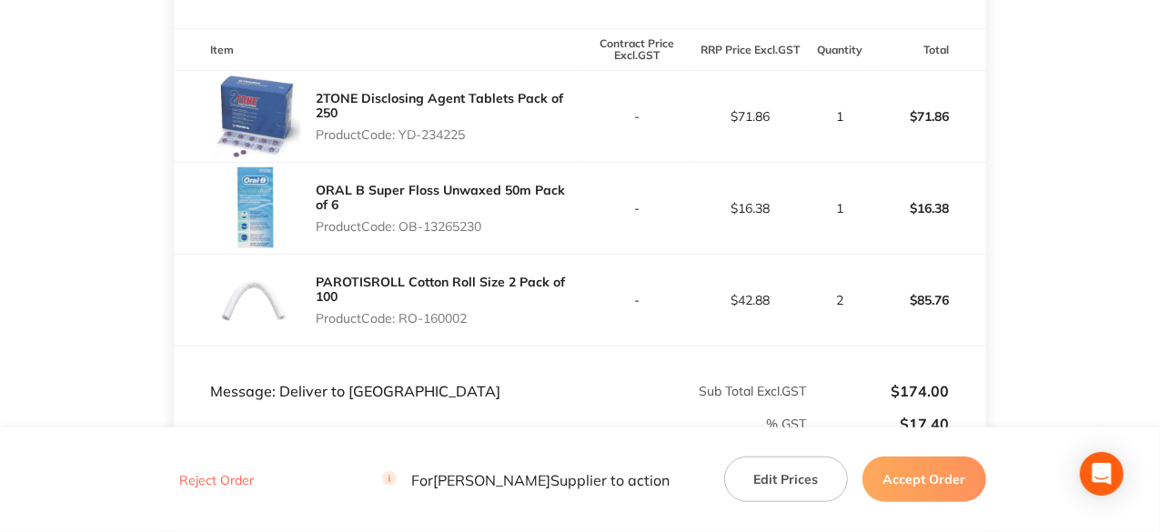
scroll to position [0, 0]
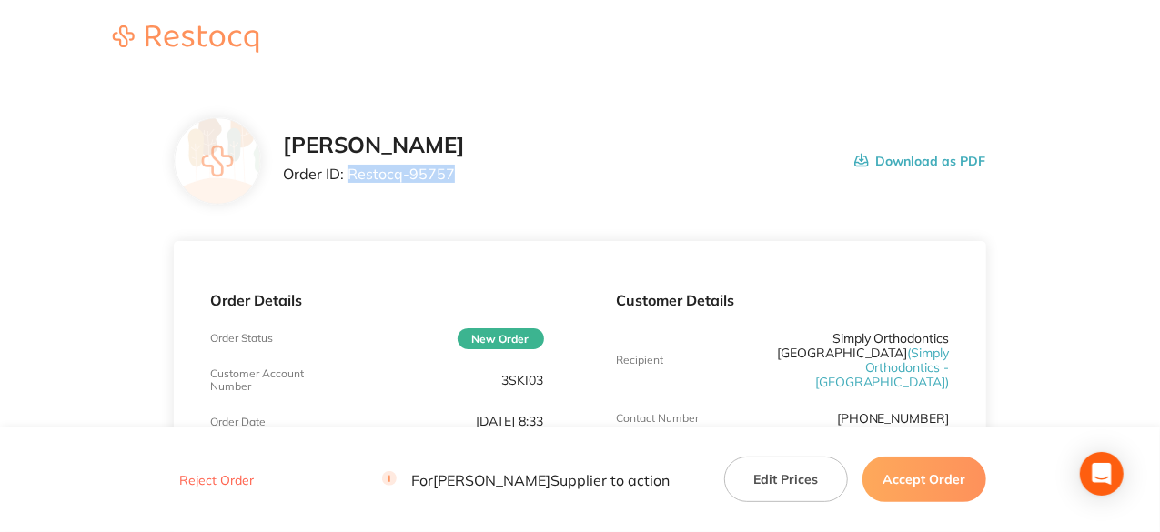
drag, startPoint x: 449, startPoint y: 174, endPoint x: 351, endPoint y: 173, distance: 97.4
click at [351, 173] on p "Order ID: Restocq- 95757" at bounding box center [374, 174] width 182 height 16
copy p "Restocq- 95757"
click at [928, 452] on footer "Reject Order For [PERSON_NAME] Supplier to action Edit Prices Accept Order" at bounding box center [580, 480] width 1160 height 105
click at [923, 470] on button "Accept Order" at bounding box center [924, 479] width 124 height 45
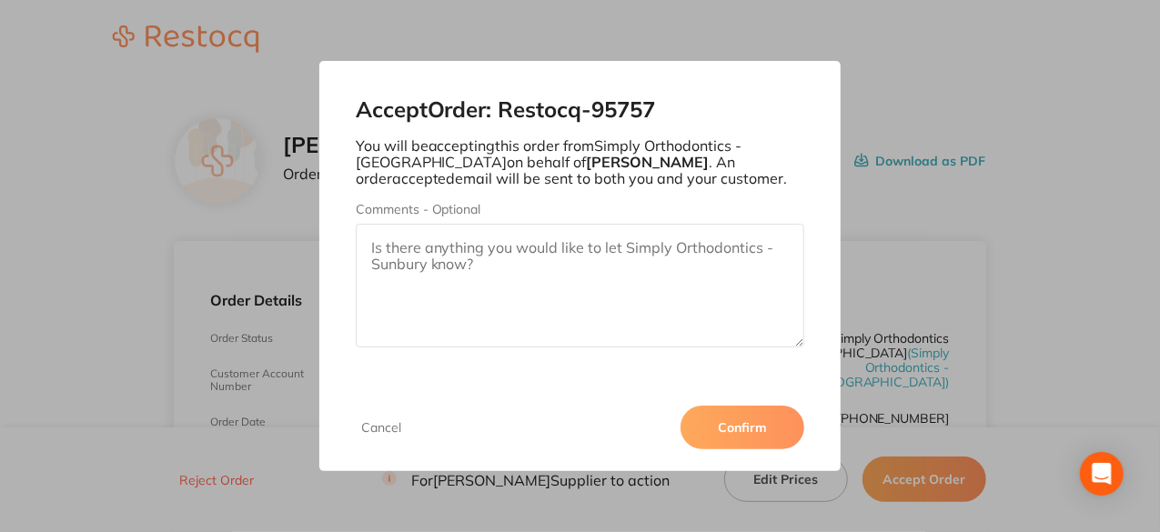
click at [737, 427] on button "Confirm" at bounding box center [743, 428] width 124 height 44
